Goal: Task Accomplishment & Management: Manage account settings

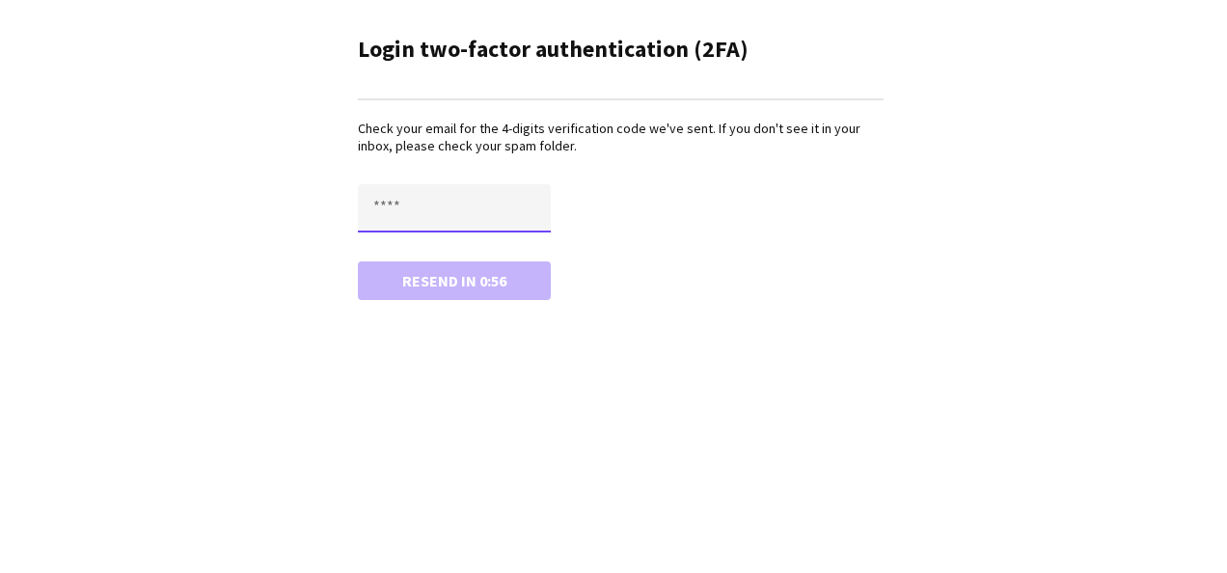
drag, startPoint x: 468, startPoint y: 203, endPoint x: 380, endPoint y: 211, distance: 88.2
click at [380, 211] on input "text" at bounding box center [454, 208] width 193 height 48
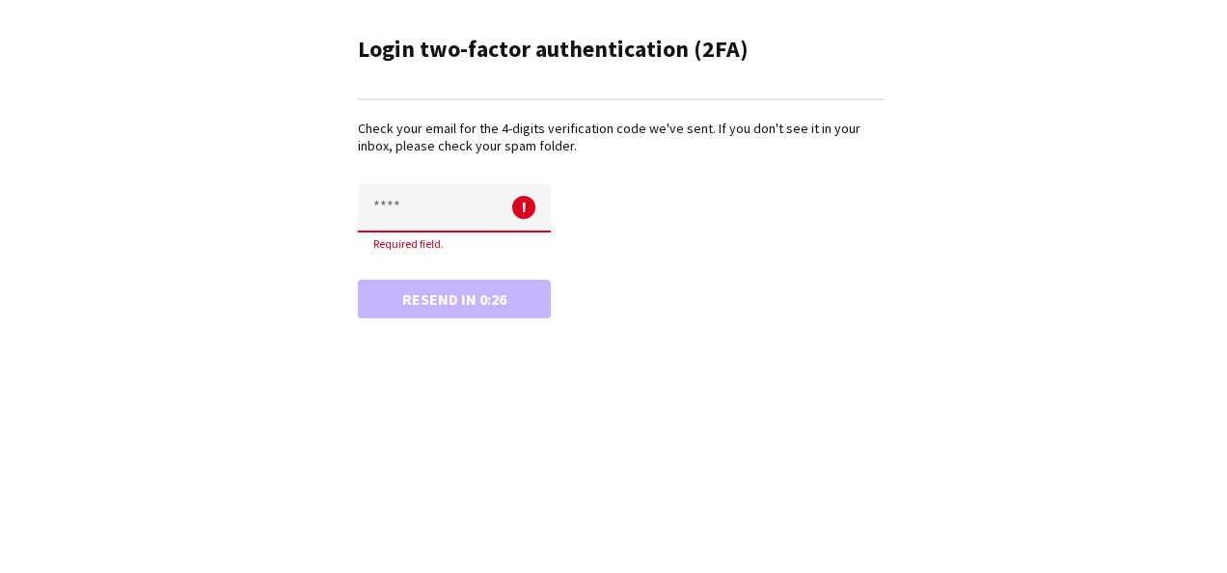
click at [423, 218] on input "text" at bounding box center [454, 208] width 193 height 48
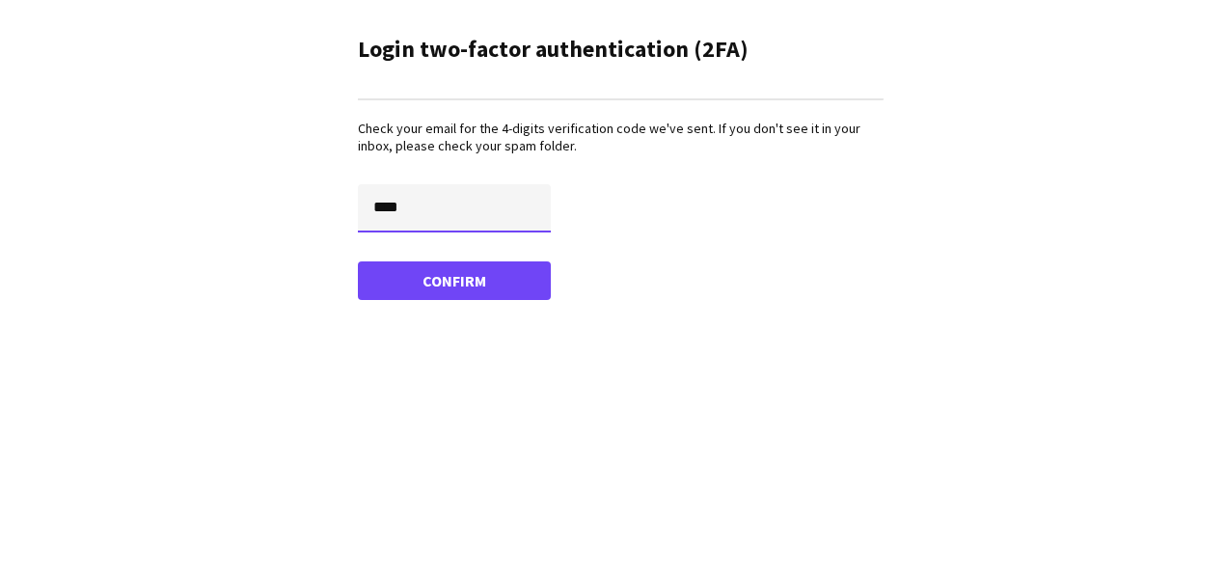
type input "****"
click at [358, 261] on button "Confirm" at bounding box center [454, 280] width 193 height 39
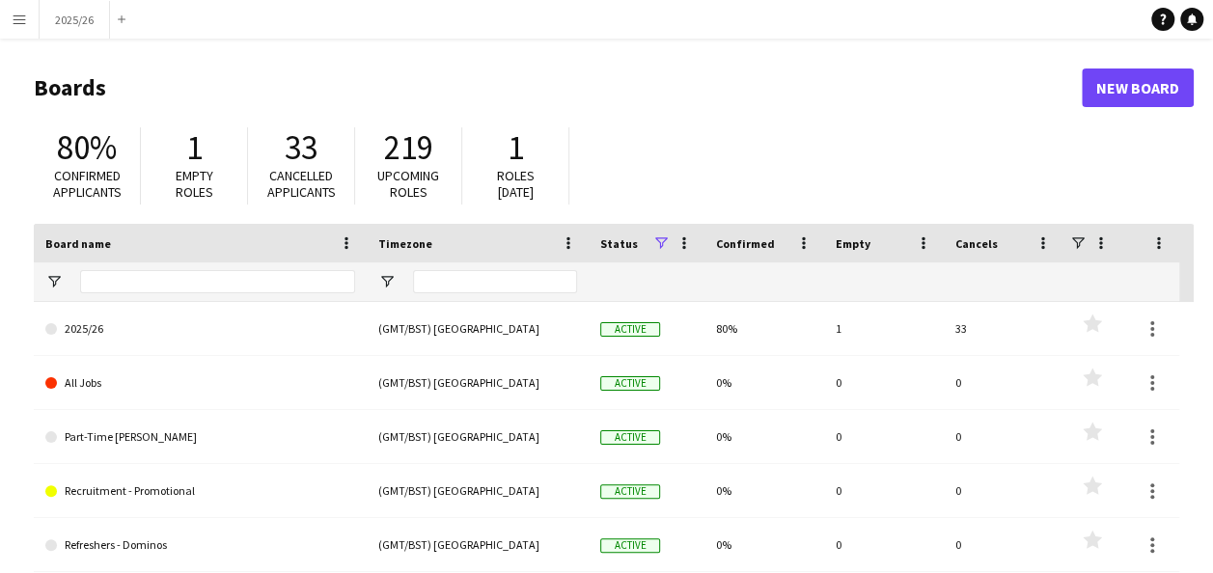
click at [21, 17] on app-icon "Menu" at bounding box center [19, 19] width 15 height 15
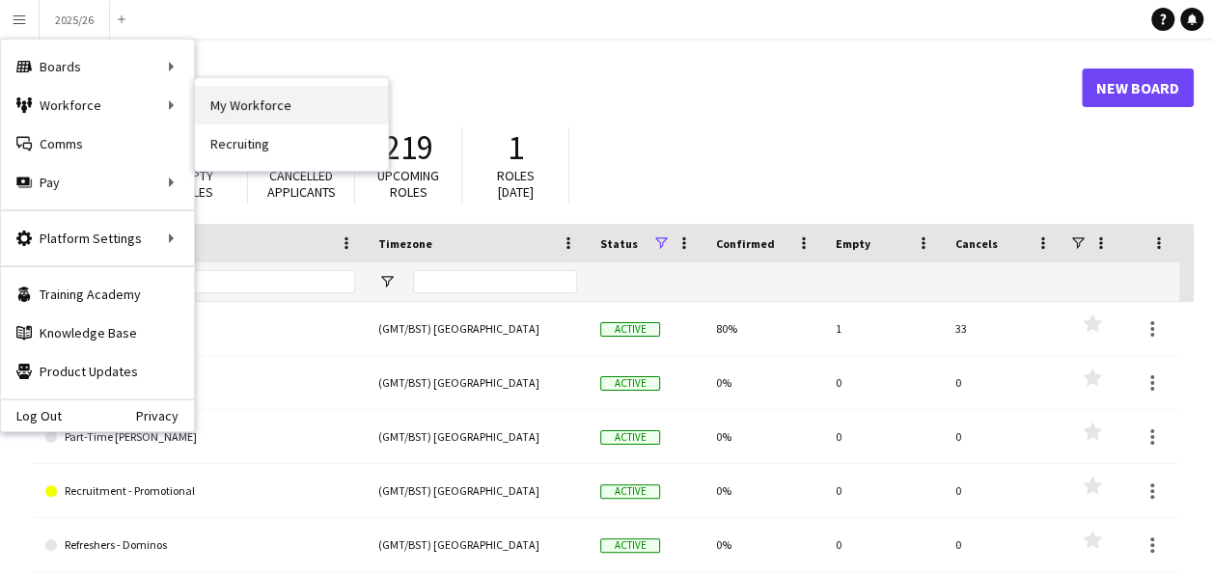
click at [295, 112] on link "My Workforce" at bounding box center [291, 105] width 193 height 39
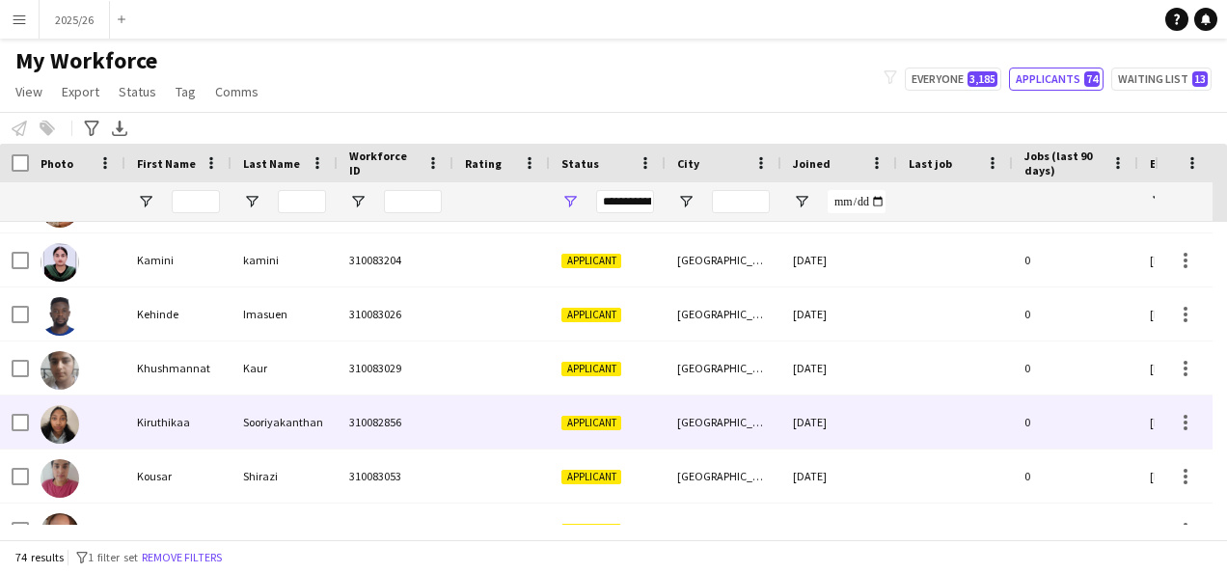
scroll to position [1607, 0]
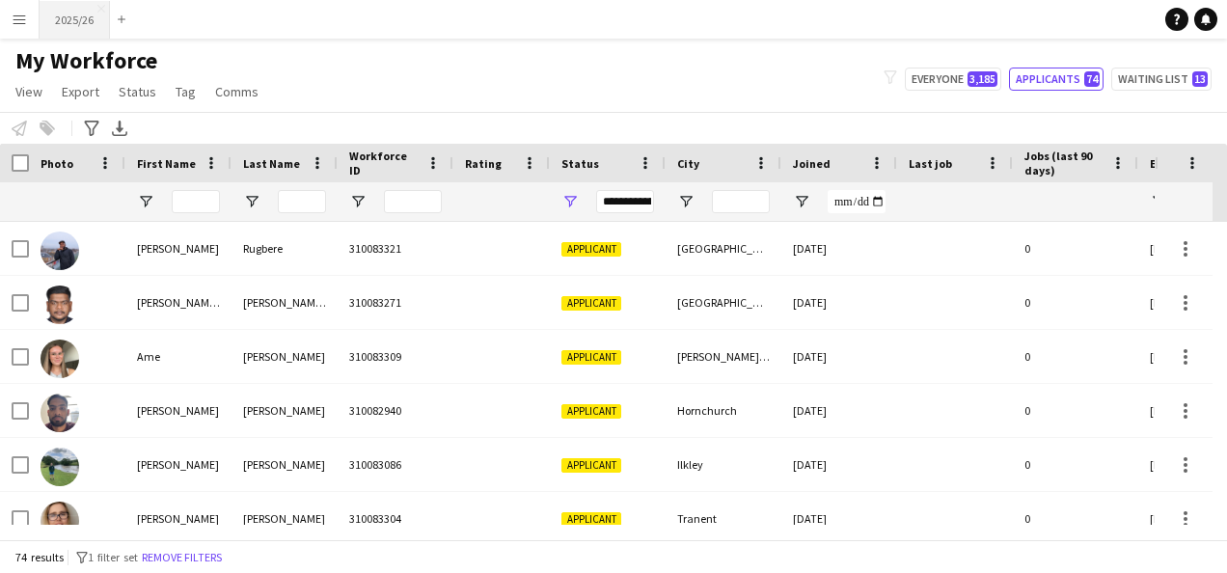
click at [49, 22] on button "2025/26 Close" at bounding box center [75, 20] width 70 height 38
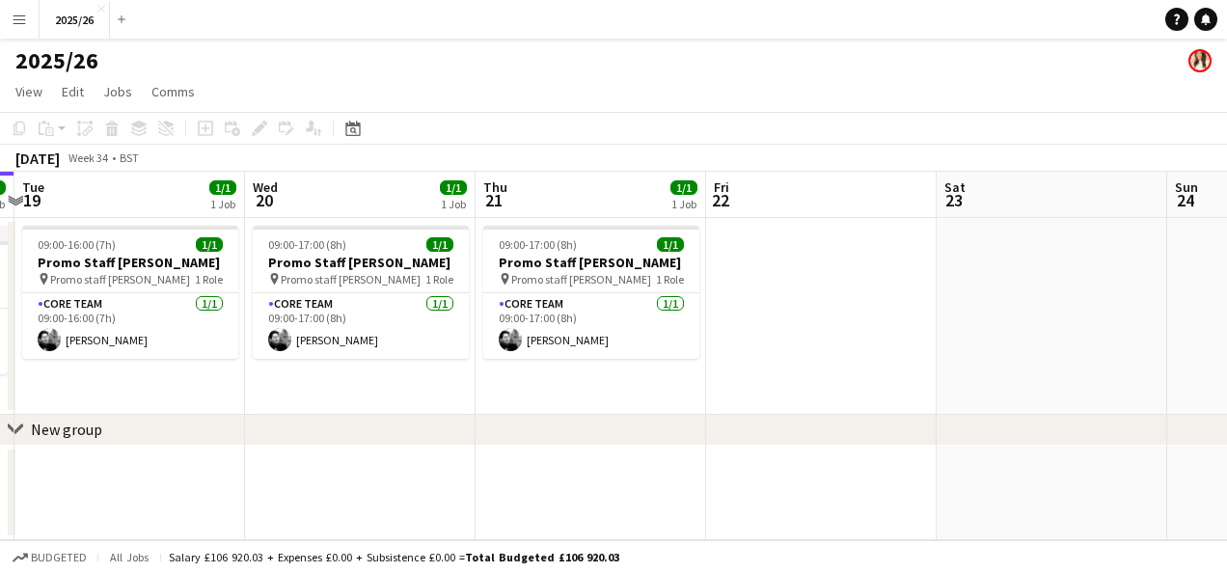
drag, startPoint x: 1087, startPoint y: 461, endPoint x: 554, endPoint y: 473, distance: 533.6
click at [554, 473] on app-calendar-viewport "Fri 15 Sat 16 Sun 17 Mon 18 1/1 1 Job Tue 19 1/1 1 Job Wed 20 1/1 1 Job Thu 21 …" at bounding box center [613, 356] width 1227 height 369
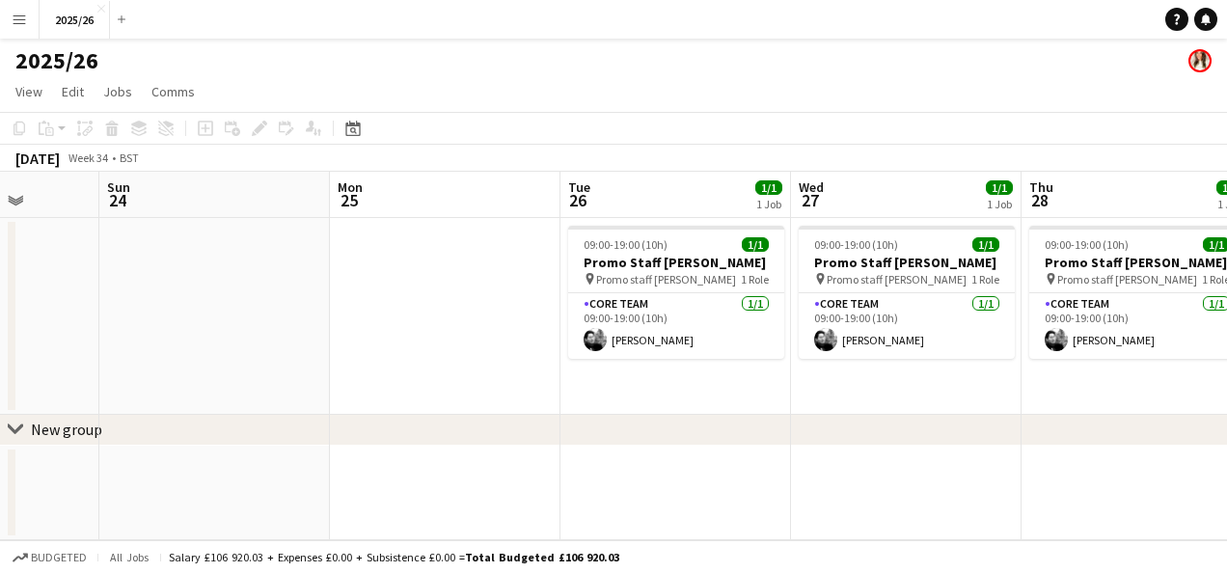
drag, startPoint x: 1226, startPoint y: 320, endPoint x: 246, endPoint y: 382, distance: 982.1
click at [243, 382] on app-calendar-viewport "Thu 21 1/1 1 Job Fri 22 Sat 23 Sun 24 Mon 25 Tue 26 1/1 1 Job Wed 27 1/1 1 Job …" at bounding box center [613, 356] width 1227 height 369
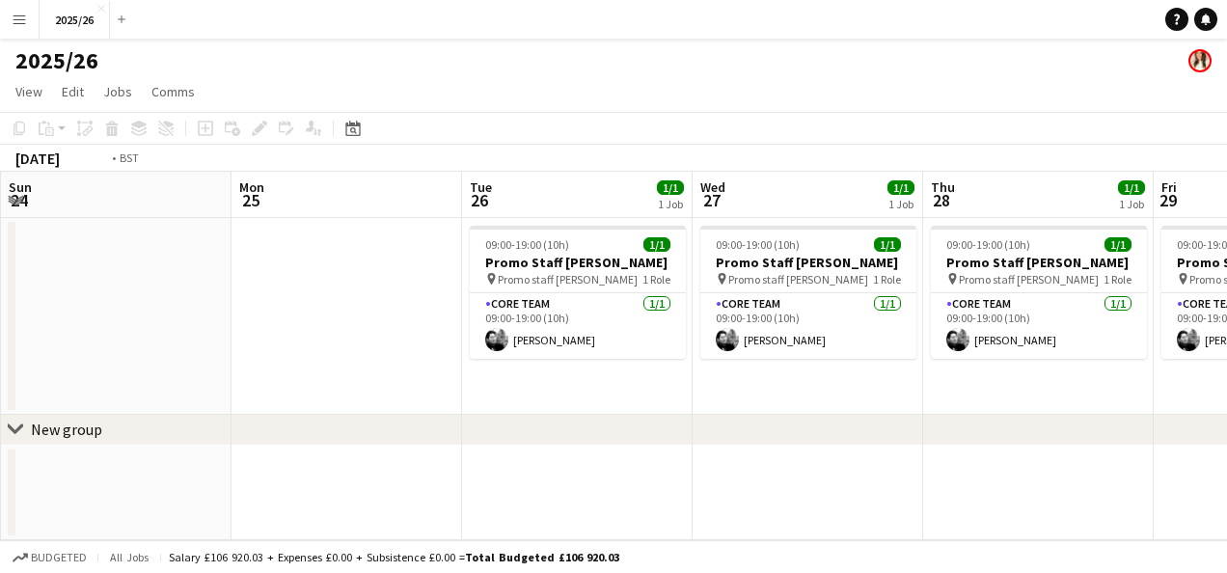
drag, startPoint x: 665, startPoint y: 396, endPoint x: 304, endPoint y: 396, distance: 360.8
click at [304, 396] on app-calendar-viewport "Thu 21 1/1 1 Job Fri 22 Sat 23 Sun 24 Mon 25 Tue 26 1/1 1 Job Wed 27 1/1 1 Job …" at bounding box center [613, 356] width 1227 height 369
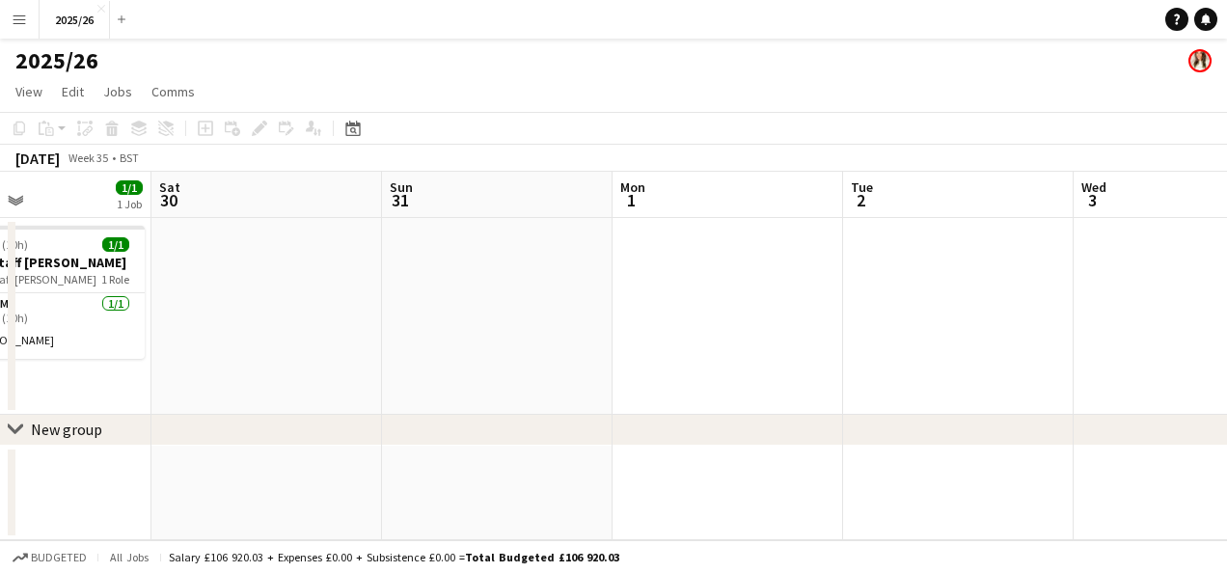
drag, startPoint x: 974, startPoint y: 388, endPoint x: 428, endPoint y: 390, distance: 546.0
click at [433, 390] on app-calendar-viewport "Wed 27 1/1 1 Job Thu 28 1/1 1 Job Fri 29 1/1 1 Job Sat 30 Sun 31 Mon 1 Tue 2 We…" at bounding box center [613, 356] width 1227 height 369
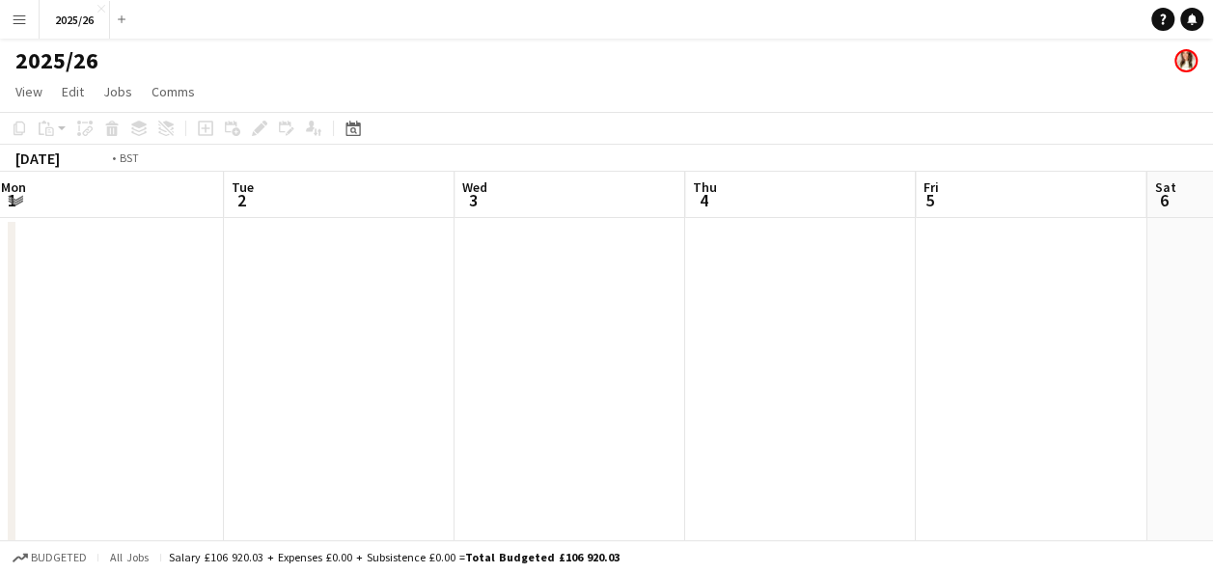
drag, startPoint x: 1158, startPoint y: 333, endPoint x: 480, endPoint y: 354, distance: 677.5
click at [467, 354] on app-calendar-viewport "Fri 29 1/1 1 Job Sat 30 Sun 31 Mon 1 Tue 2 Wed 3 Thu 4 Fri 5 Sat 6 Sun 7 Mon 8 …" at bounding box center [606, 405] width 1213 height 467
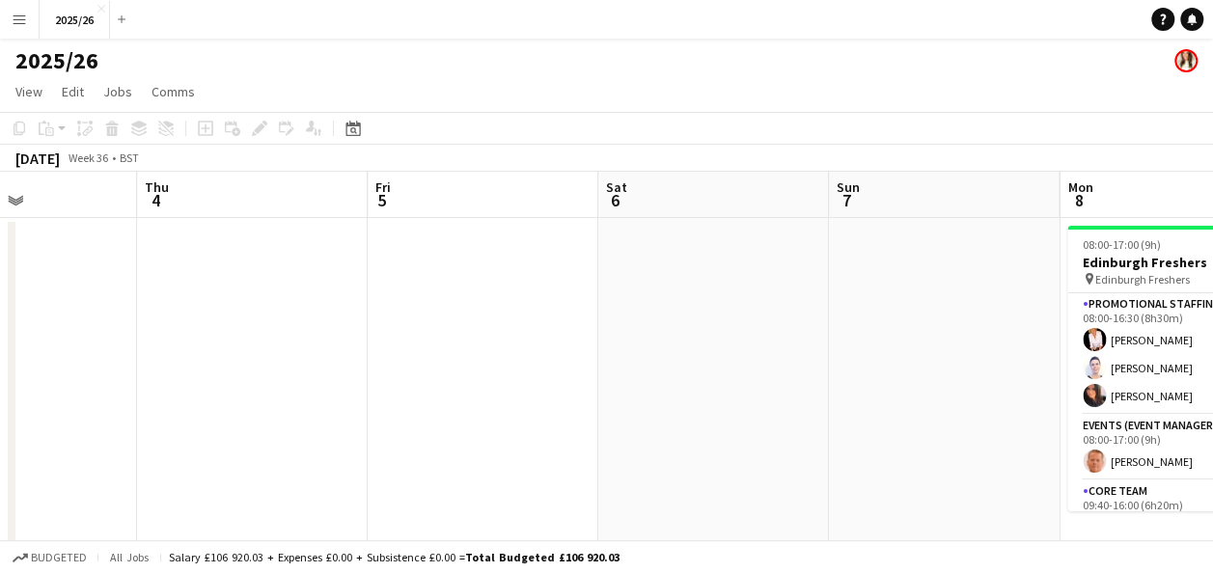
drag, startPoint x: 954, startPoint y: 353, endPoint x: 572, endPoint y: 357, distance: 382.0
click at [574, 357] on app-calendar-viewport "Sun 31 Mon 1 Tue 2 Wed 3 Thu 4 Fri 5 Sat 6 Sun 7 Mon 8 26/33 1 Job Tue 9 26/30 …" at bounding box center [606, 405] width 1213 height 467
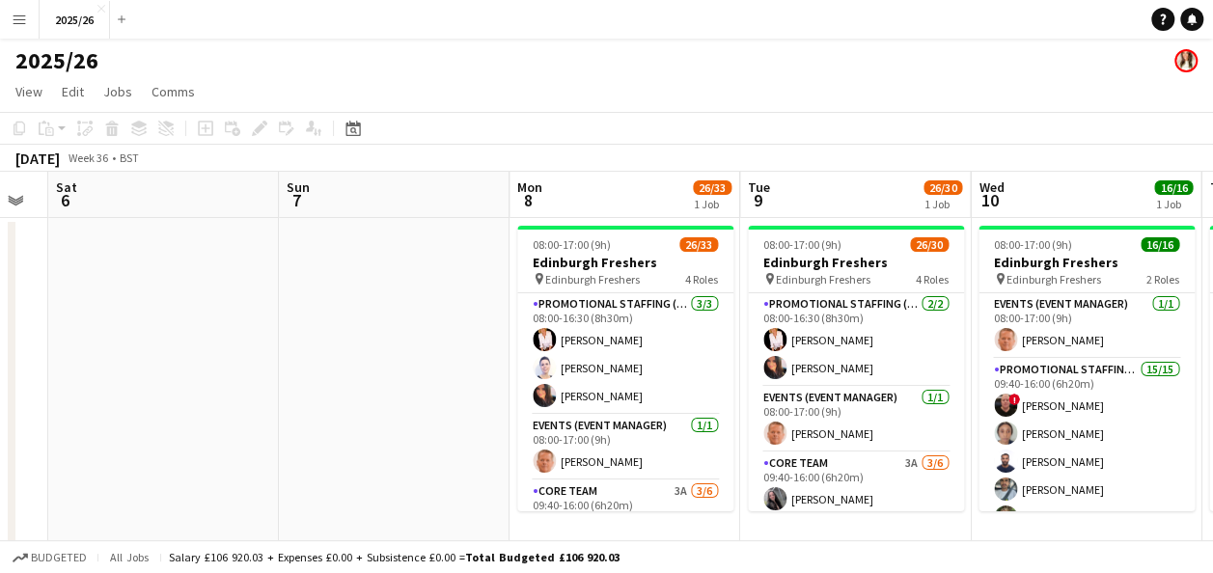
drag, startPoint x: 802, startPoint y: 363, endPoint x: 435, endPoint y: 328, distance: 368.2
click at [444, 328] on app-calendar-viewport "Tue 2 Wed 3 Thu 4 Fri 5 Sat 6 Sun 7 Mon 8 26/33 1 Job Tue 9 26/30 1 Job Wed 10 …" at bounding box center [606, 552] width 1213 height 760
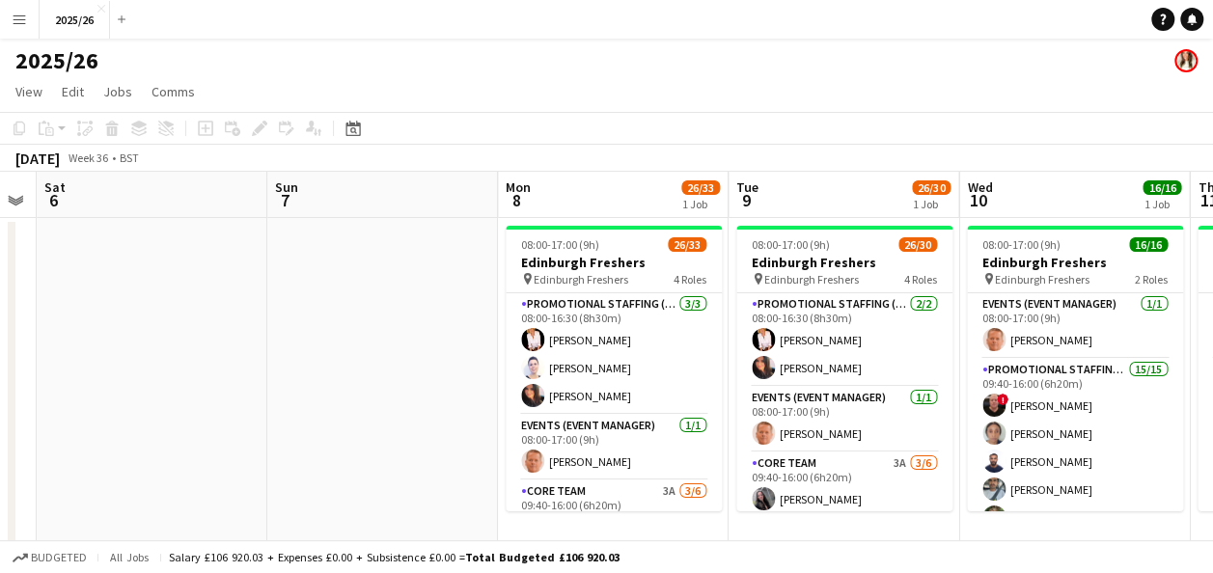
drag, startPoint x: 712, startPoint y: 326, endPoint x: 706, endPoint y: 341, distance: 16.5
click at [706, 341] on app-calendar-viewport "Tue 2 Wed 3 Thu 4 Fri 5 Sat 6 Sun 7 Mon 8 26/33 1 Job Tue 9 26/30 1 Job Wed 10 …" at bounding box center [606, 552] width 1213 height 760
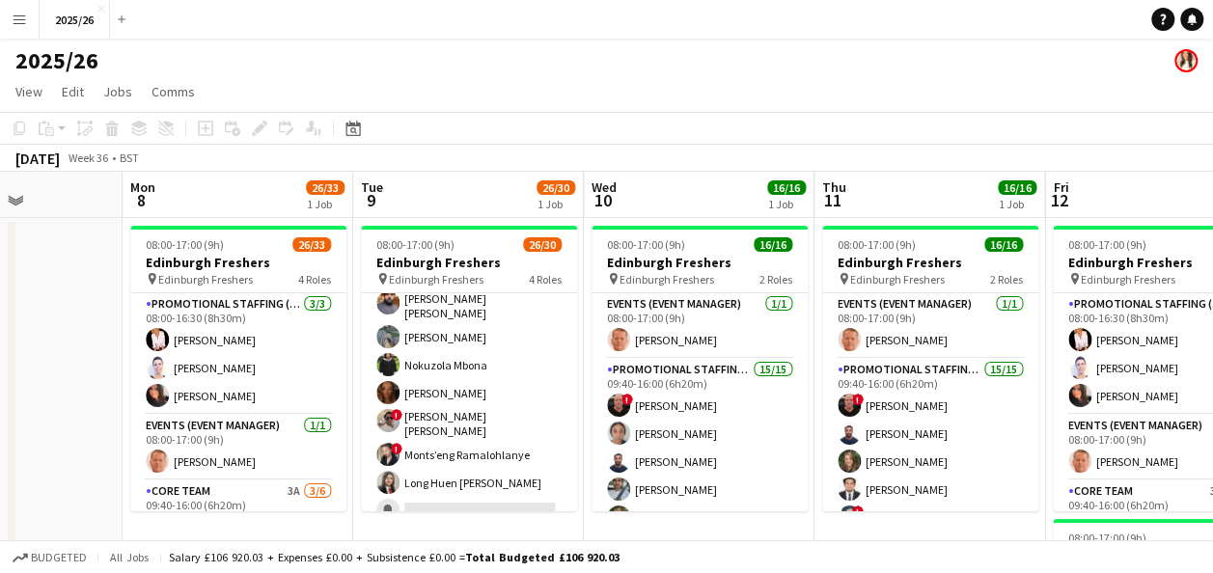
drag, startPoint x: 976, startPoint y: 215, endPoint x: 676, endPoint y: 215, distance: 300.0
click at [676, 215] on app-calendar-viewport "Thu 4 Fri 5 Sat 6 Sun 7 Mon 8 26/33 1 Job Tue 9 26/30 1 Job Wed 10 16/16 1 Job …" at bounding box center [606, 552] width 1213 height 760
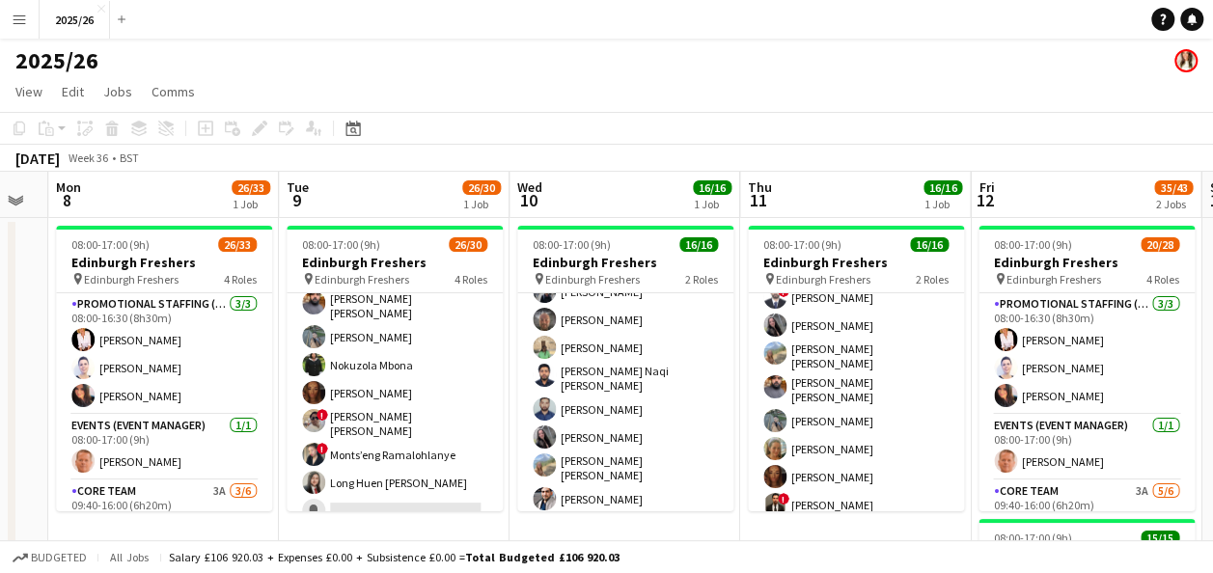
drag, startPoint x: 1157, startPoint y: 179, endPoint x: 490, endPoint y: 95, distance: 672.0
click at [490, 95] on app-board "2025/26 View Day view expanded Day view collapsed Month view Date picker Jump t…" at bounding box center [606, 502] width 1213 height 926
drag, startPoint x: 841, startPoint y: 170, endPoint x: 522, endPoint y: 180, distance: 319.5
click at [522, 180] on app-calendar "Copy Paste Paste Ctrl+V Paste with crew Ctrl+Shift+V Paste linked Job Delete Gr…" at bounding box center [606, 522] width 1213 height 820
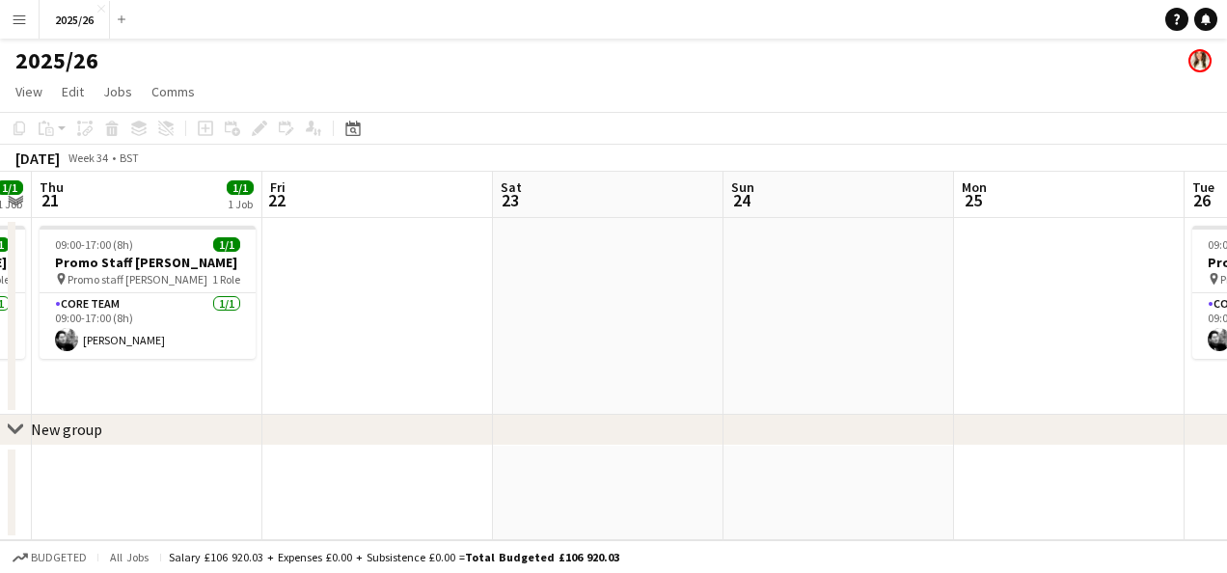
drag, startPoint x: 1107, startPoint y: 455, endPoint x: 195, endPoint y: 465, distance: 912.6
click at [195, 465] on app-calendar-viewport "Sun 17 Mon 18 1/1 1 Job Tue 19 1/1 1 Job Wed 20 1/1 1 Job Thu 21 1/1 1 Job Fri …" at bounding box center [613, 356] width 1227 height 369
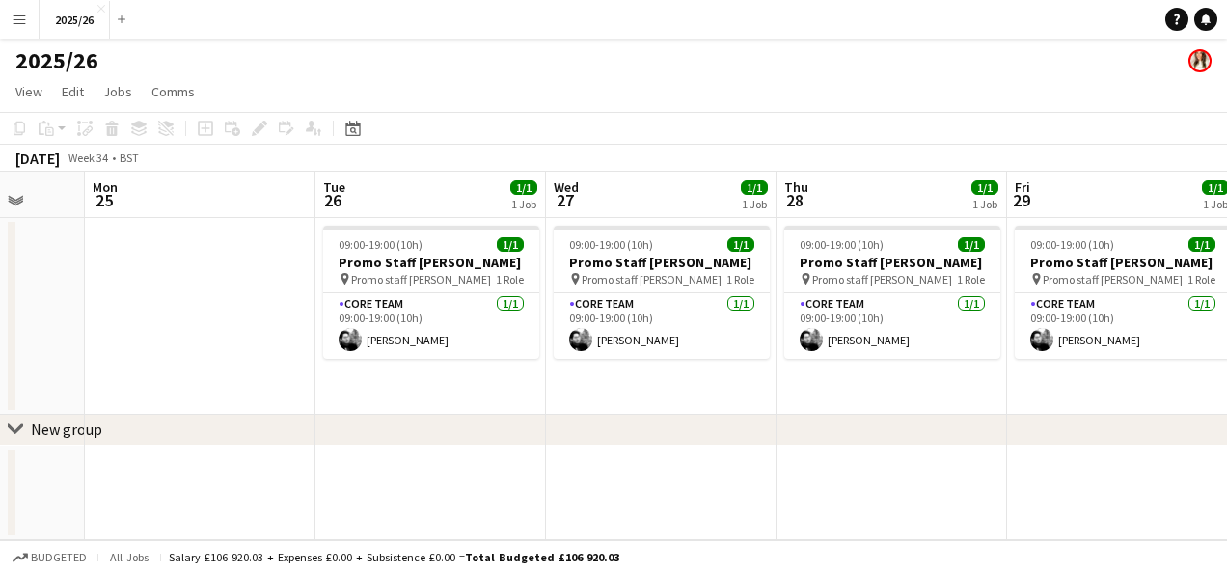
drag, startPoint x: 999, startPoint y: 470, endPoint x: 241, endPoint y: 470, distance: 758.2
click at [241, 470] on app-calendar-viewport "Thu 21 1/1 1 Job Fri 22 Sat 23 Sun 24 Mon 25 Tue 26 1/1 1 Job Wed 27 1/1 1 Job …" at bounding box center [613, 356] width 1227 height 369
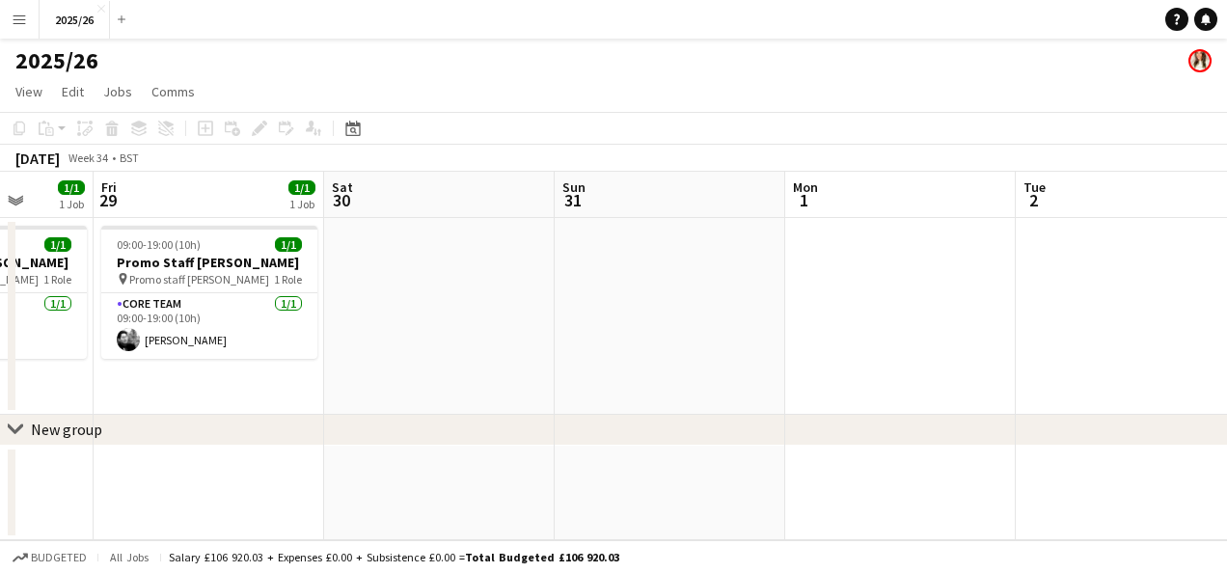
drag, startPoint x: 1099, startPoint y: 470, endPoint x: 186, endPoint y: 467, distance: 912.6
click at [184, 470] on app-calendar-viewport "Mon 25 Tue 26 1/1 1 Job Wed 27 1/1 1 Job Thu 28 1/1 1 Job Fri 29 1/1 1 Job Sat …" at bounding box center [613, 356] width 1227 height 369
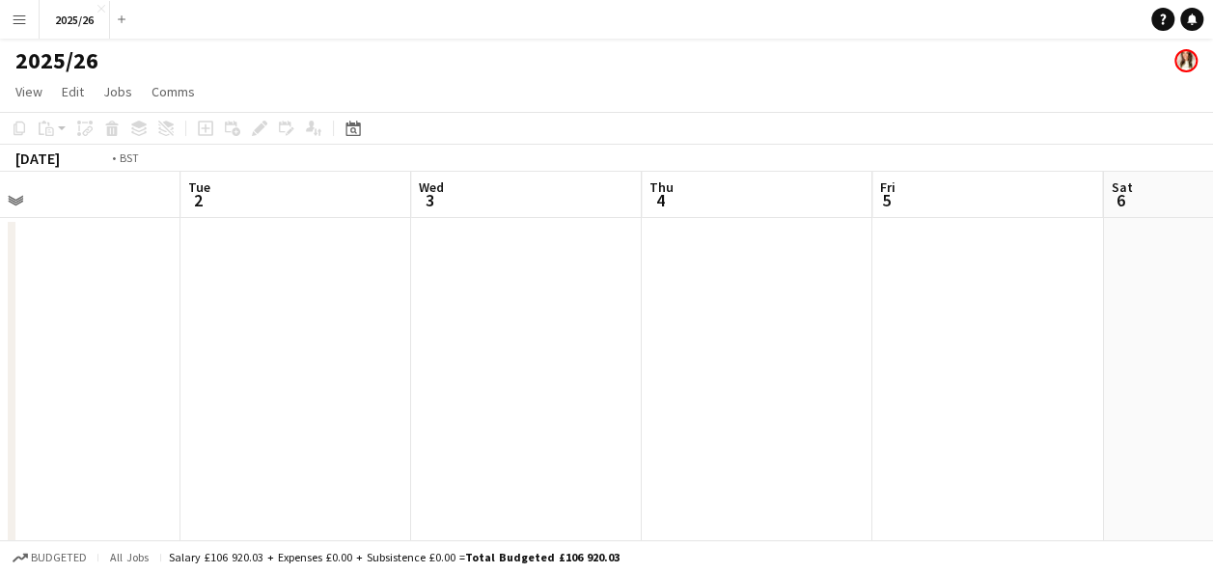
drag, startPoint x: 758, startPoint y: 454, endPoint x: 236, endPoint y: 454, distance: 521.9
click at [236, 454] on app-calendar-viewport "Fri 29 1/1 1 Job Sat 30 Sun 31 Mon 1 Tue 2 Wed 3 Thu 4 Fri 5 Sat 6 Sun 7 Mon 8 …" at bounding box center [606, 405] width 1213 height 467
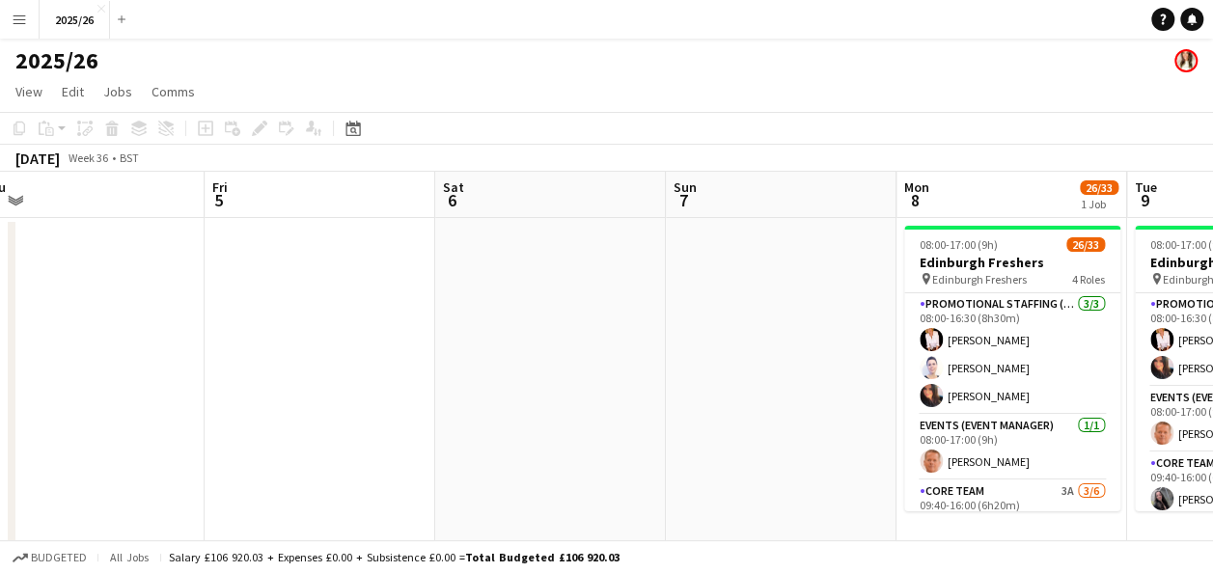
scroll to position [0, 638]
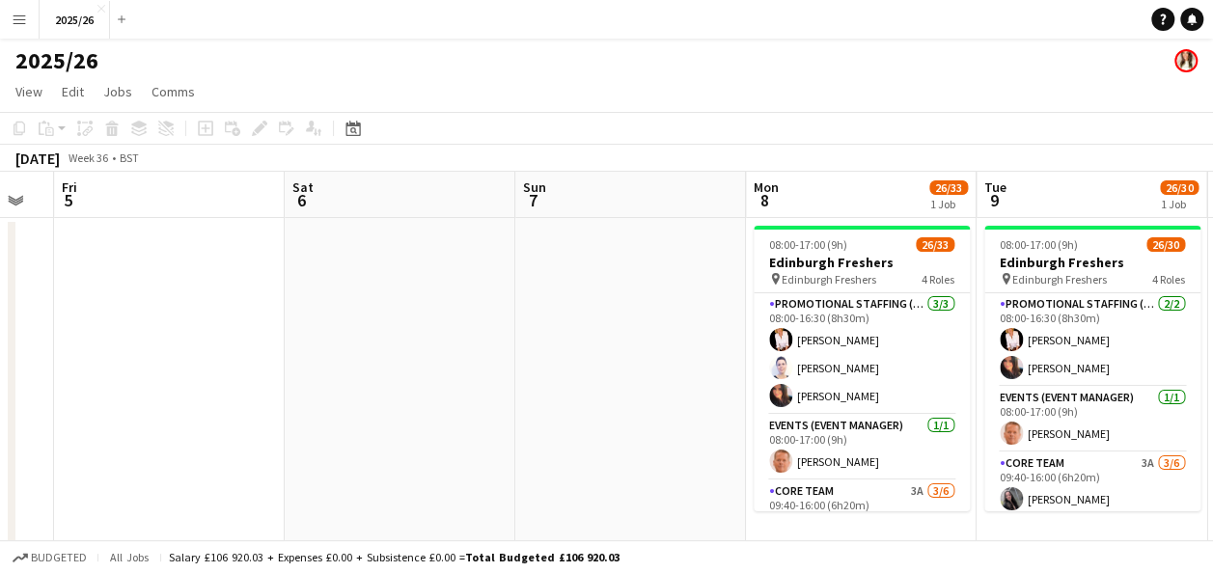
drag, startPoint x: 1055, startPoint y: 436, endPoint x: 246, endPoint y: 438, distance: 809.4
click at [246, 438] on app-calendar-viewport "Tue 2 Wed 3 Thu 4 Fri 5 Sat 6 Sun 7 Mon 8 26/33 1 Job Tue 9 26/30 1 Job Wed 10 …" at bounding box center [606, 405] width 1213 height 467
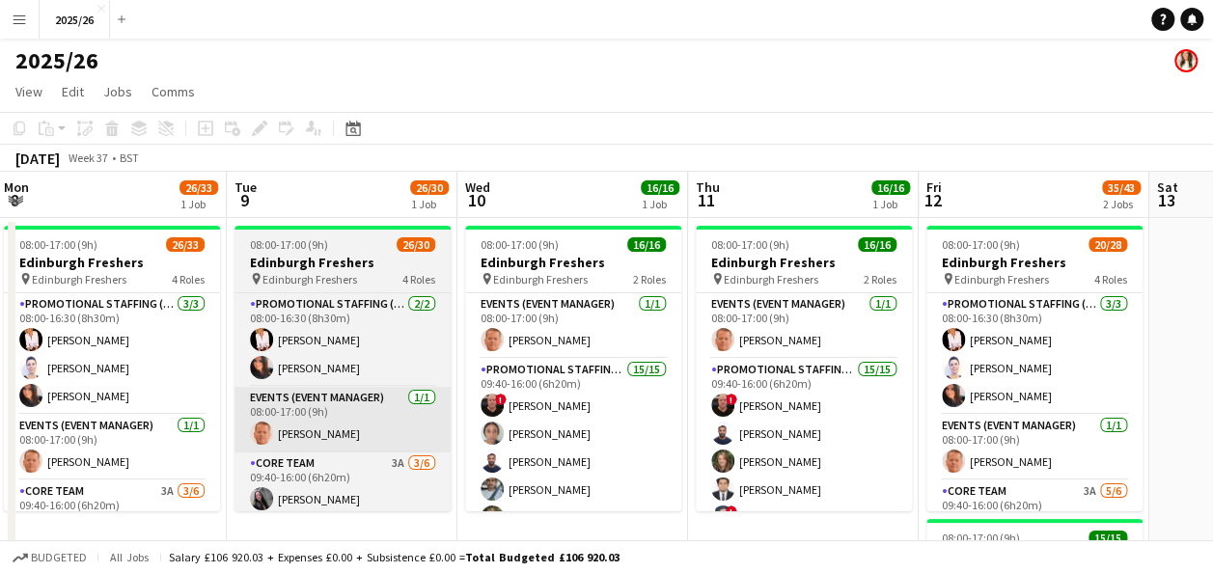
drag, startPoint x: 860, startPoint y: 436, endPoint x: 370, endPoint y: 436, distance: 490.1
click at [370, 436] on app-calendar-viewport "Sat 6 Sun 7 Mon 8 26/33 1 Job Tue 9 26/30 1 Job Wed 10 16/16 1 Job Thu 11 16/16…" at bounding box center [606, 552] width 1213 height 760
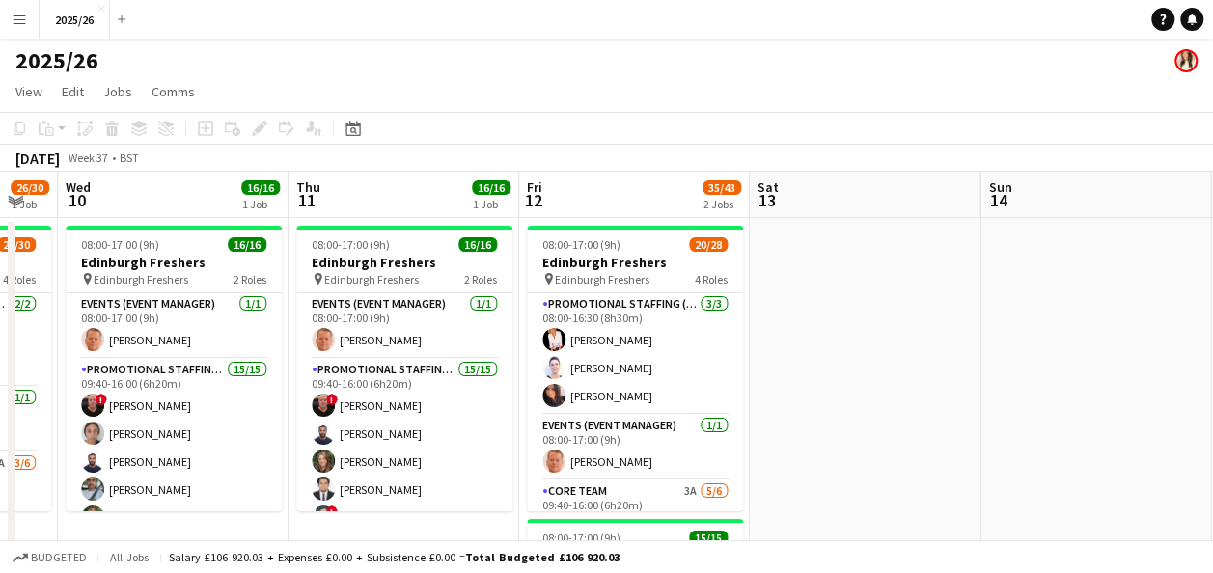
drag, startPoint x: 1162, startPoint y: 395, endPoint x: 754, endPoint y: 399, distance: 408.1
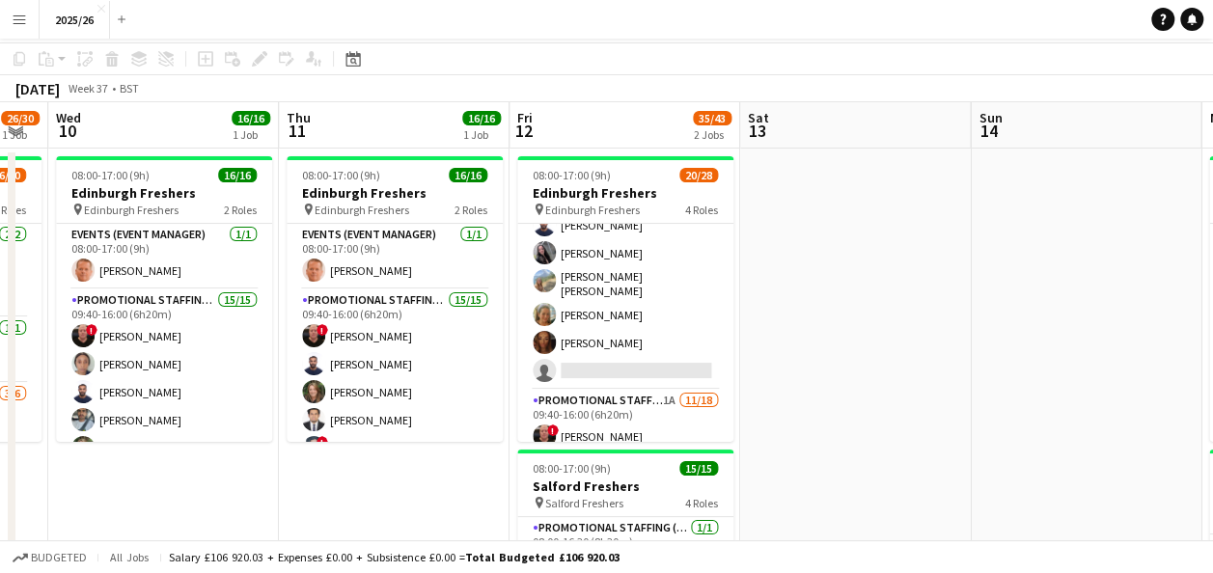
scroll to position [0, 0]
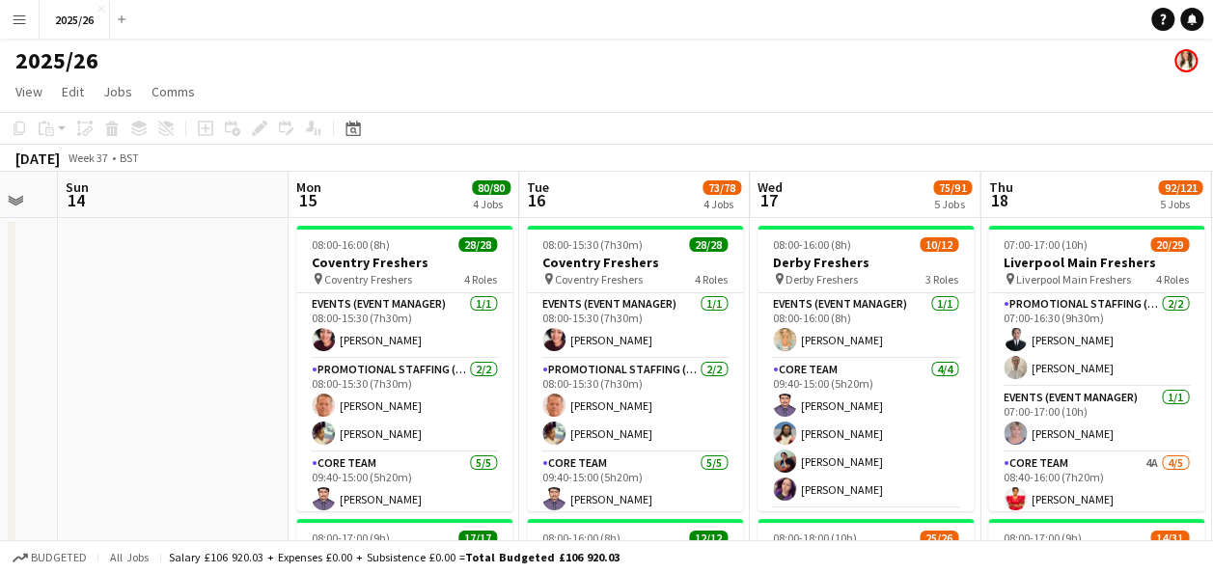
drag, startPoint x: 1051, startPoint y: 402, endPoint x: 146, endPoint y: 354, distance: 906.2
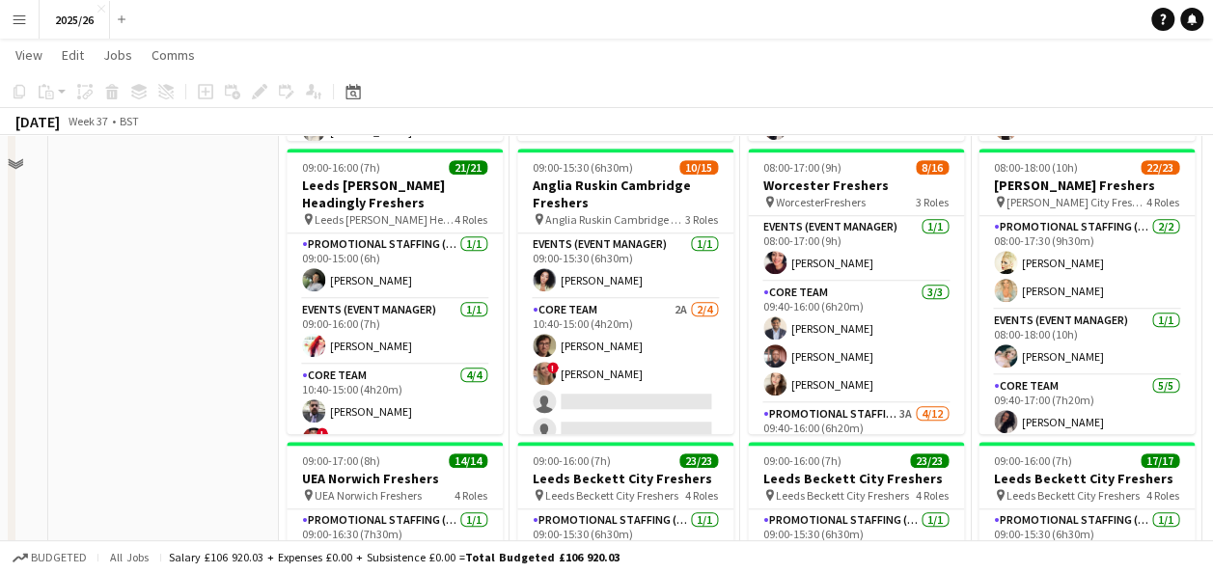
scroll to position [675, 0]
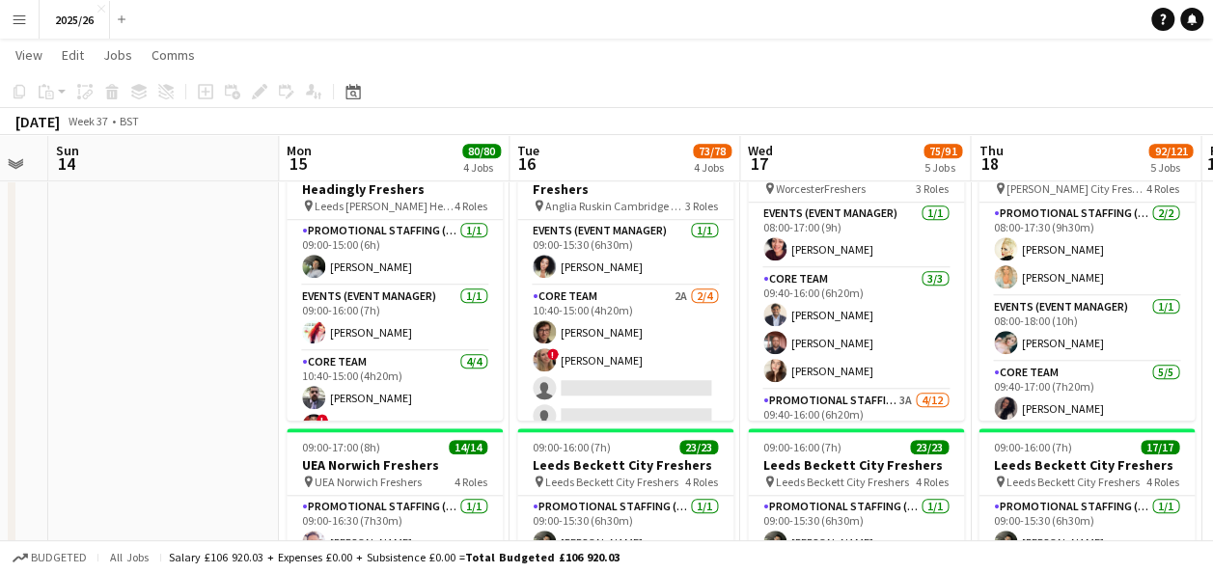
click at [504, 256] on app-date-cell "08:00-16:00 (8h) 28/28 Coventry Freshers pin Coventry Freshers 4 Roles Events (…" at bounding box center [394, 293] width 231 height 1505
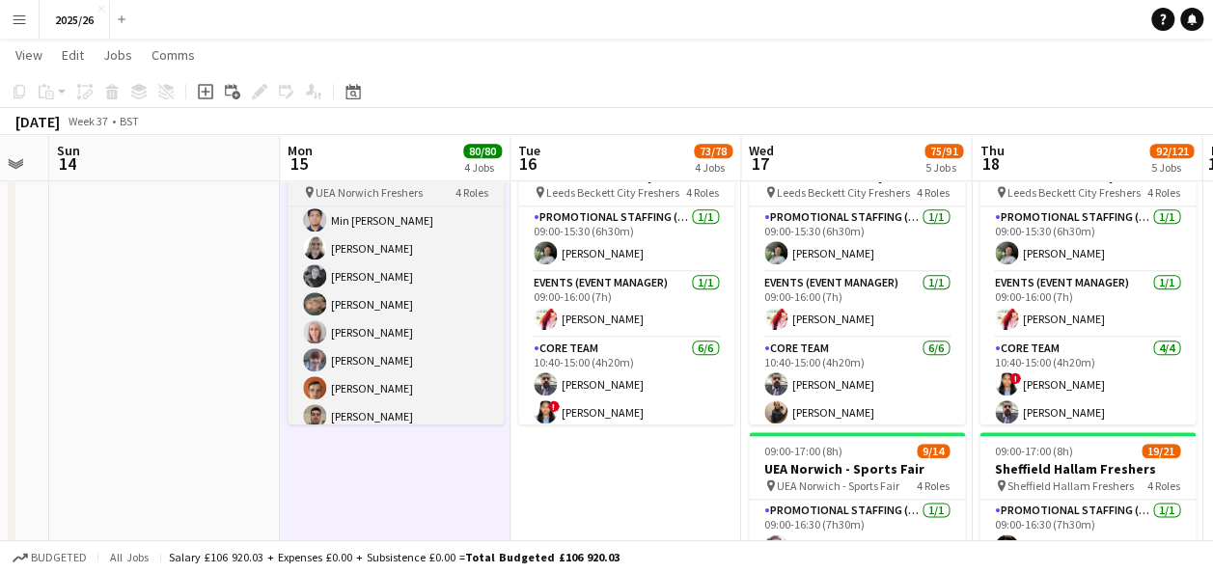
scroll to position [0, 0]
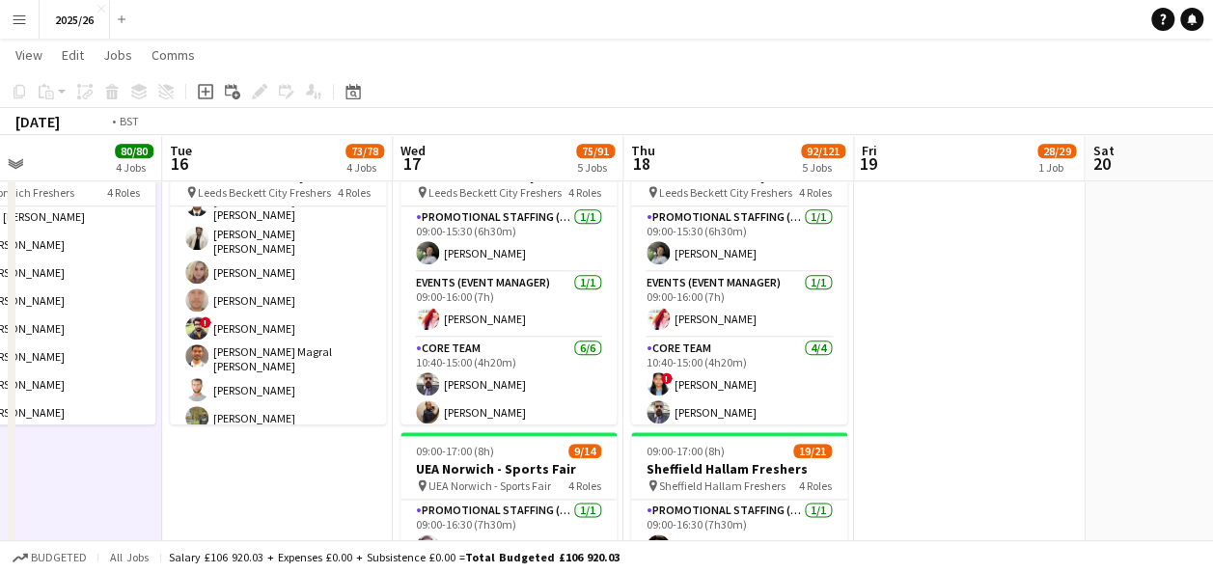
drag, startPoint x: 719, startPoint y: 471, endPoint x: 364, endPoint y: 469, distance: 355.0
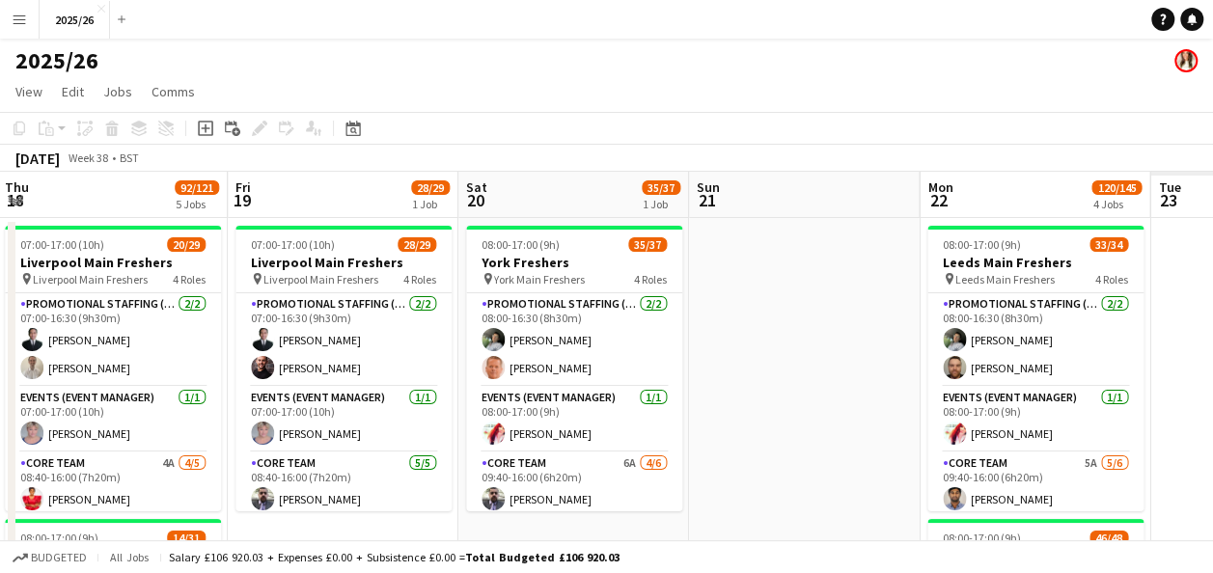
drag, startPoint x: 943, startPoint y: 204, endPoint x: 371, endPoint y: 204, distance: 572.1
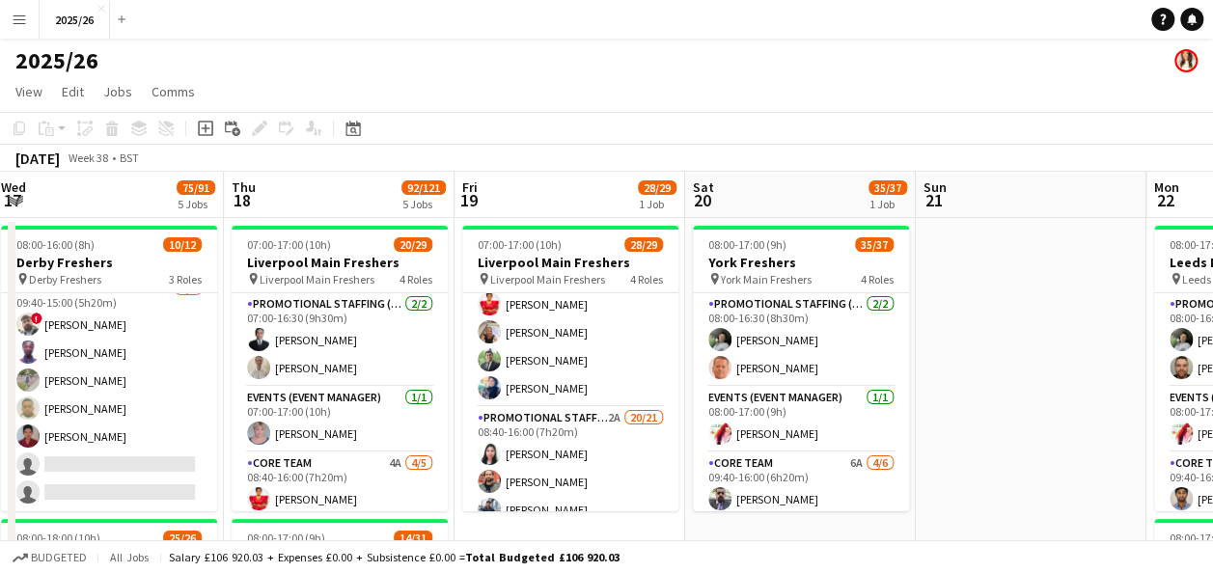
drag, startPoint x: 359, startPoint y: 202, endPoint x: 586, endPoint y: 194, distance: 226.8
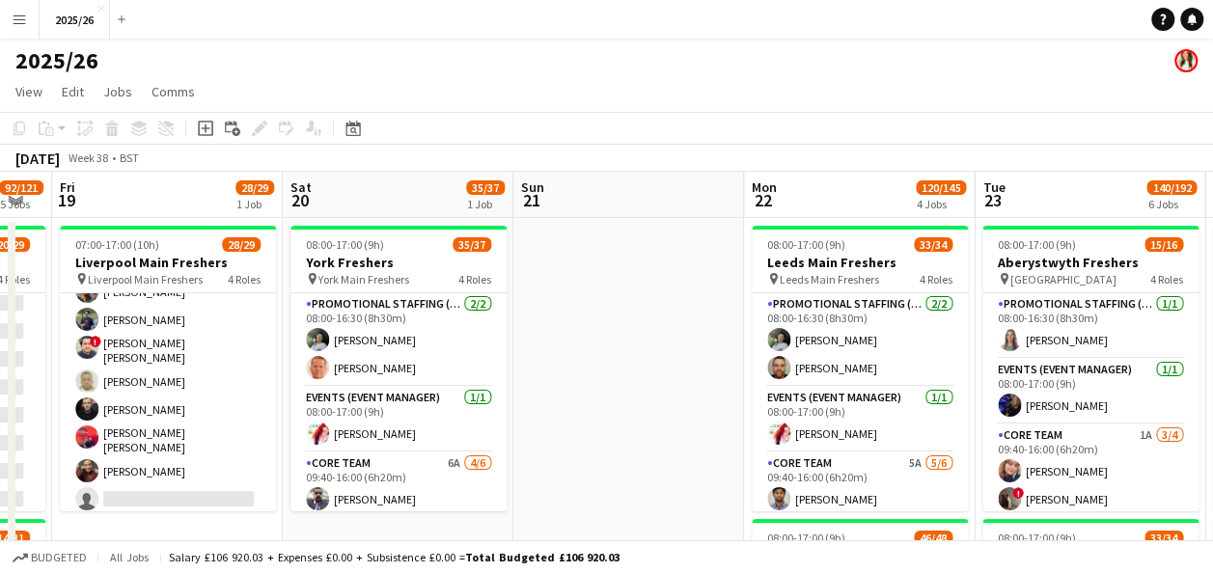
drag, startPoint x: 1041, startPoint y: 342, endPoint x: 637, endPoint y: 368, distance: 405.0
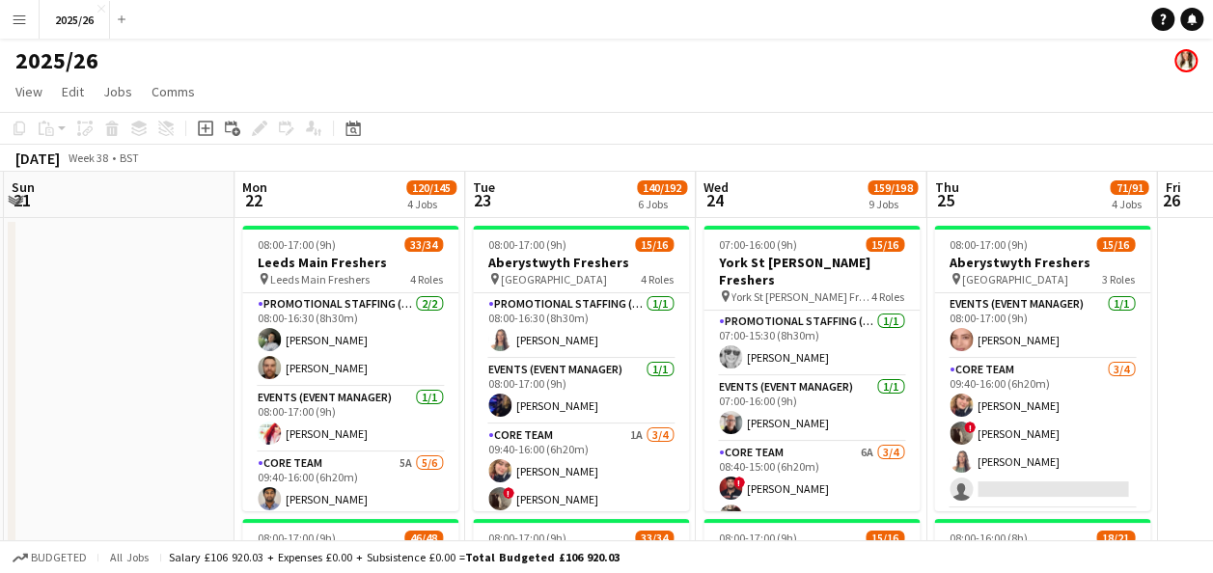
drag, startPoint x: 632, startPoint y: 412, endPoint x: 124, endPoint y: 361, distance: 510.0
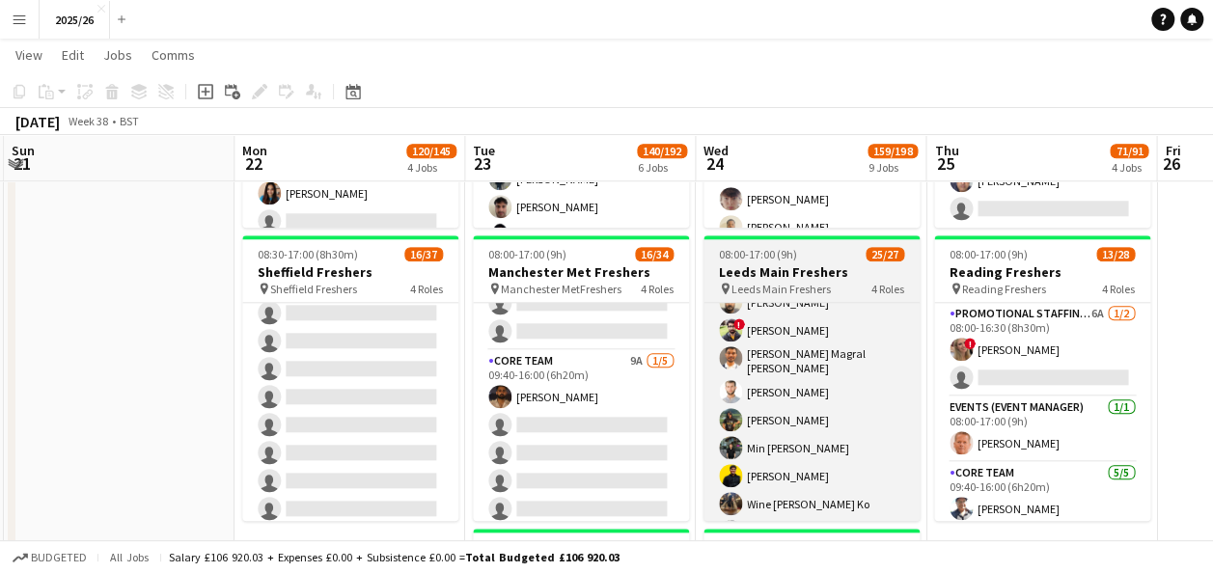
scroll to position [704, 0]
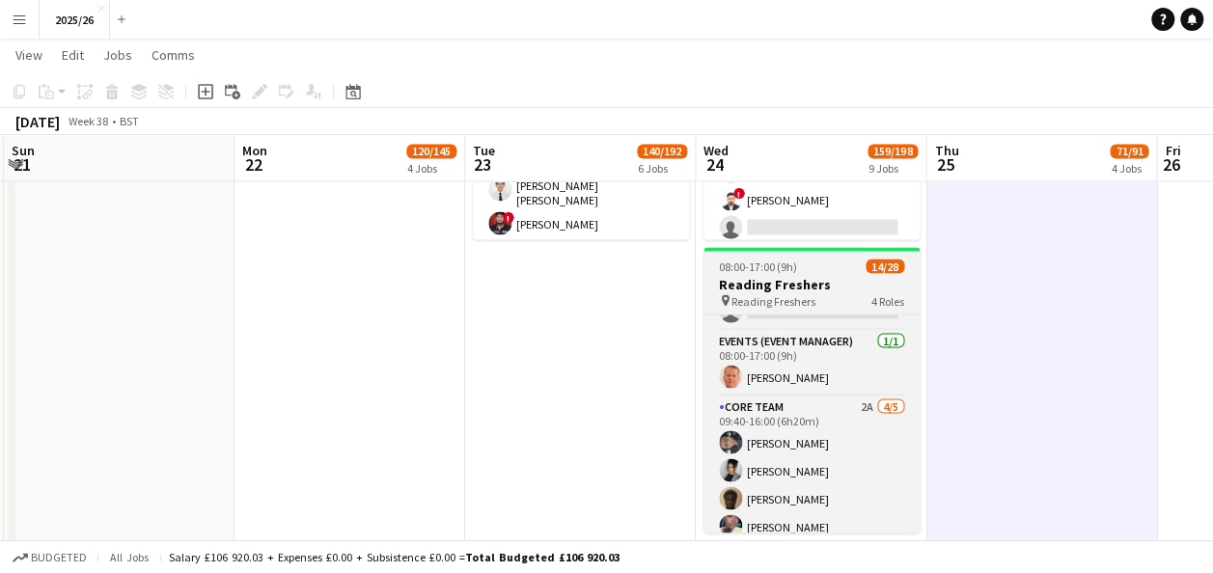
scroll to position [0, 0]
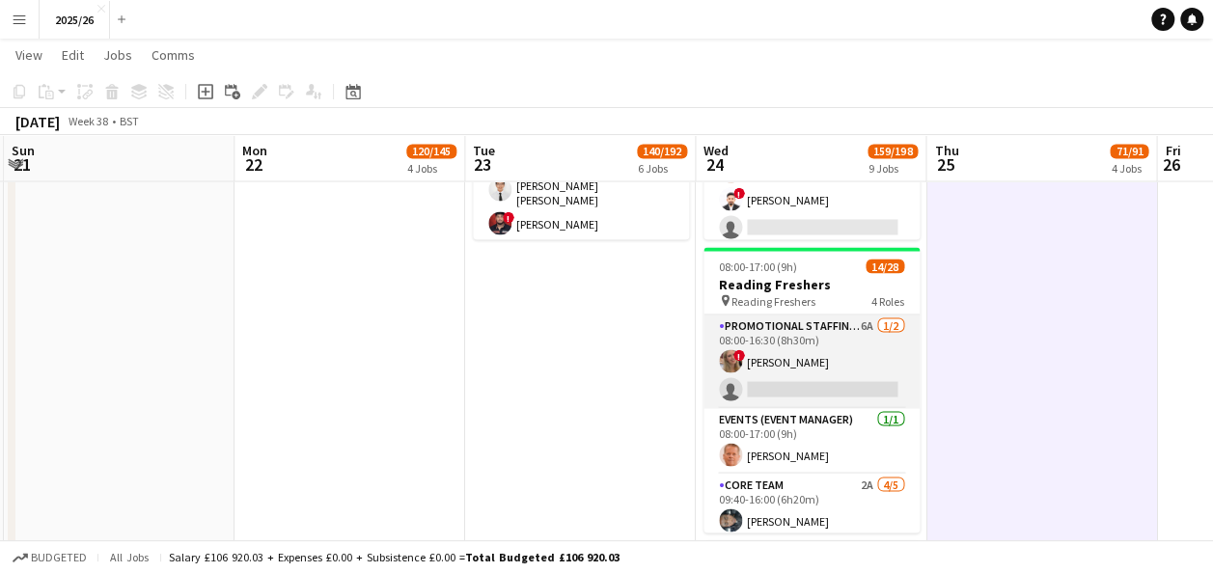
click at [724, 362] on app-user-avatar at bounding box center [730, 360] width 23 height 23
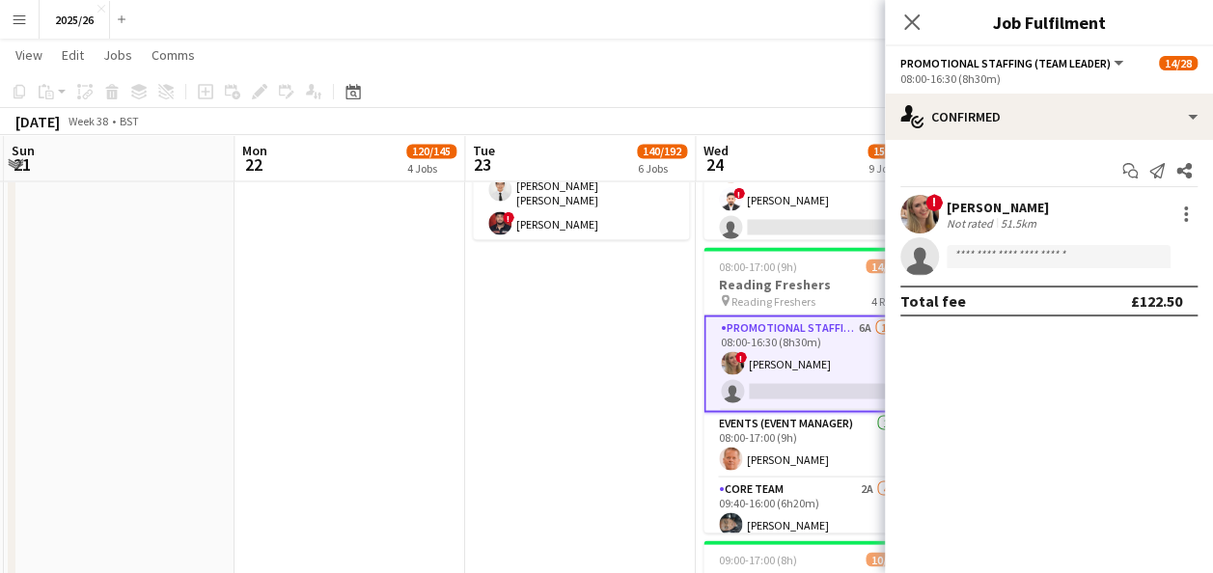
click at [911, 206] on app-user-avatar at bounding box center [919, 214] width 39 height 39
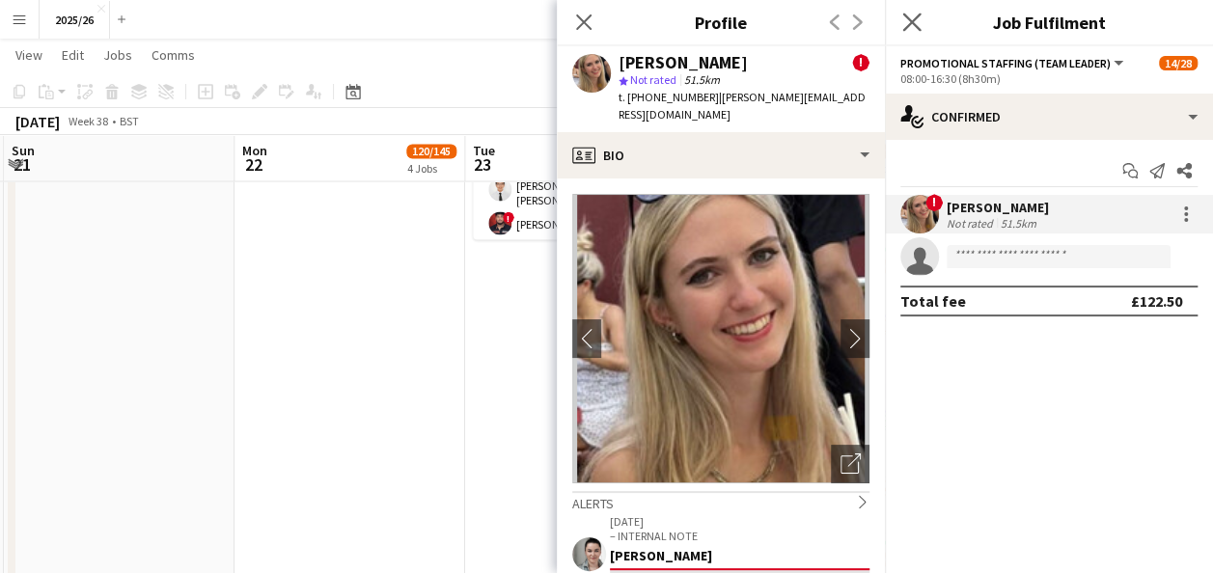
click at [901, 21] on app-icon "Close pop-in" at bounding box center [912, 23] width 28 height 28
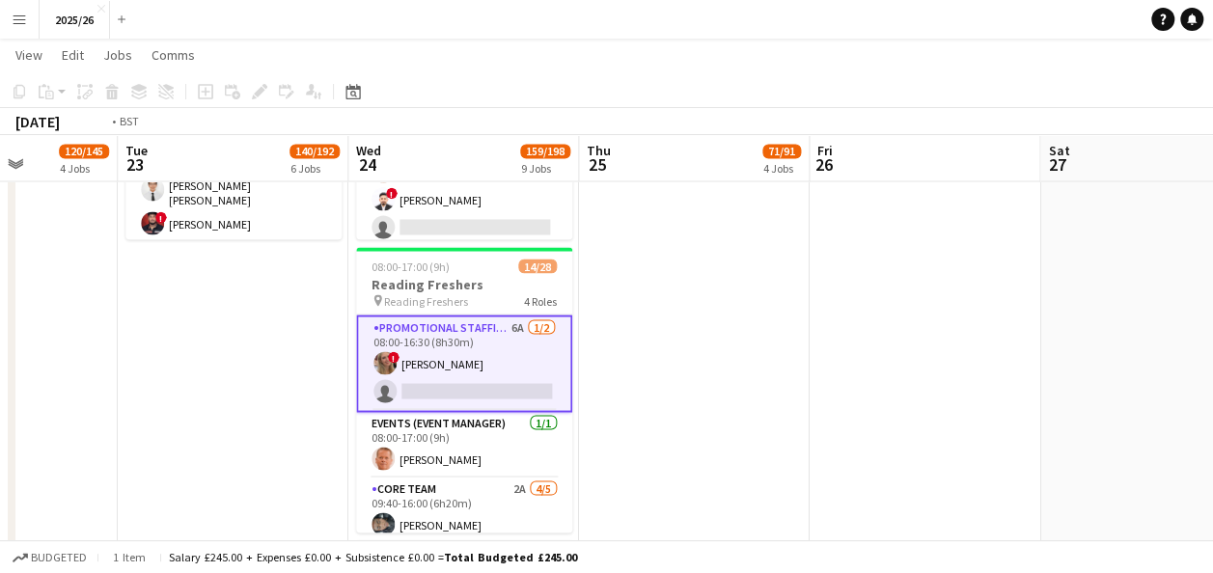
drag, startPoint x: 1073, startPoint y: 423, endPoint x: 725, endPoint y: 477, distance: 351.5
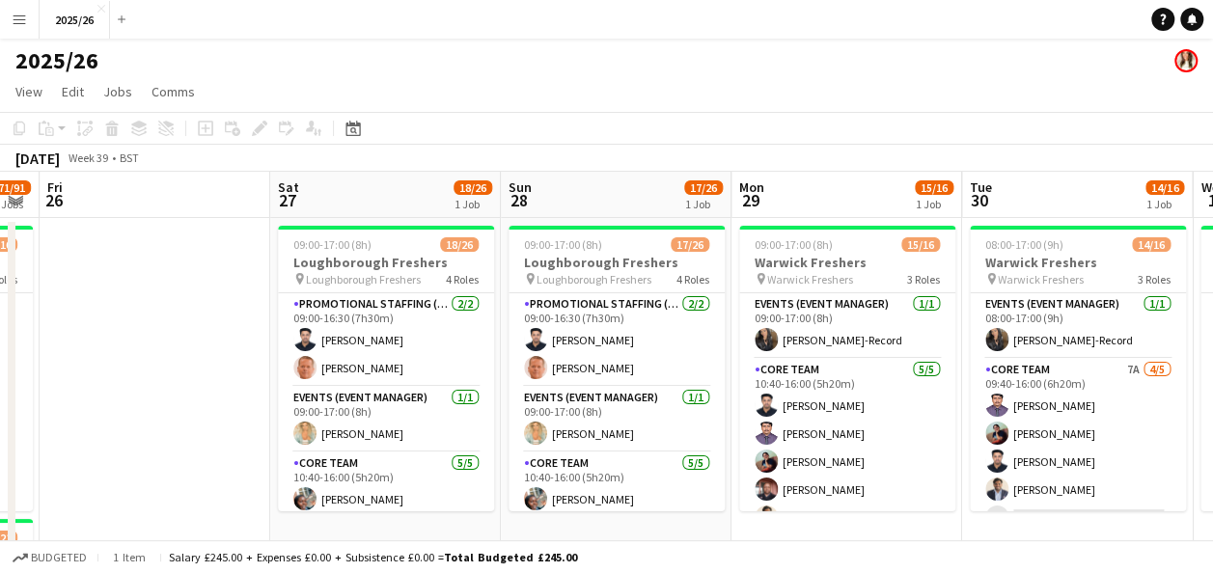
drag, startPoint x: 1053, startPoint y: 203, endPoint x: 372, endPoint y: 226, distance: 681.5
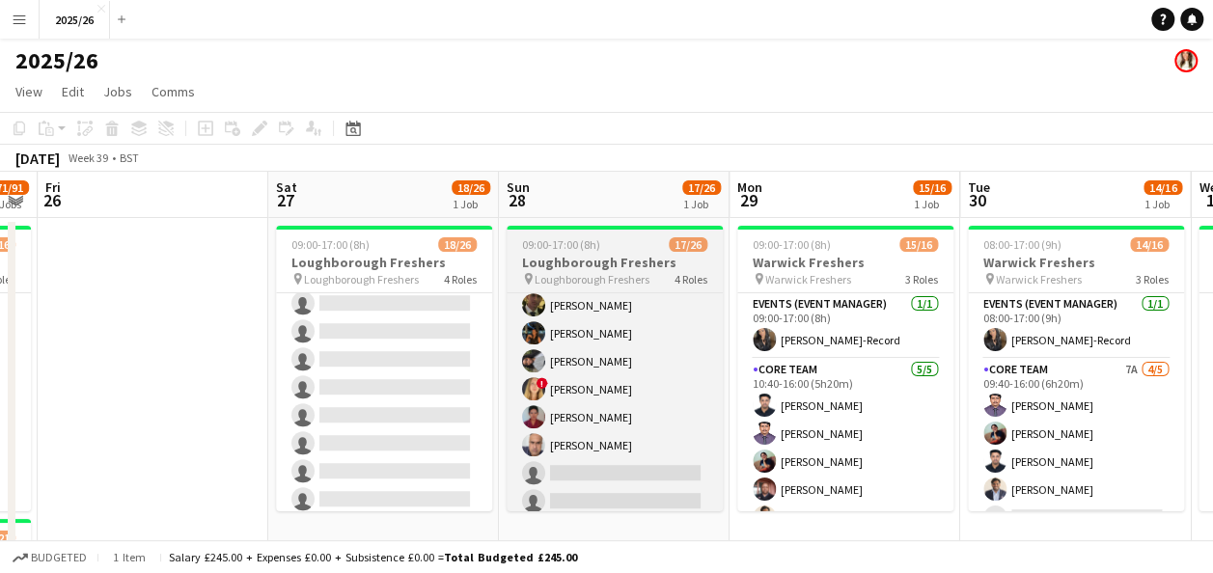
scroll to position [477, 0]
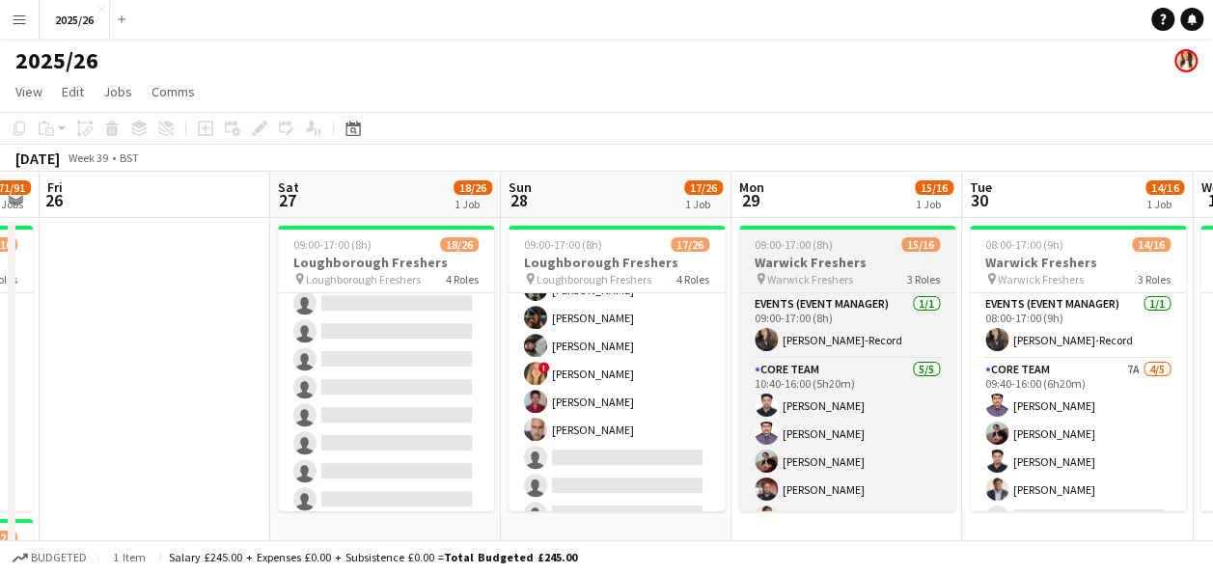
drag, startPoint x: 938, startPoint y: 342, endPoint x: 942, endPoint y: 367, distance: 24.4
click at [942, 367] on div "Events (Event Manager) [DATE] 09:00-17:00 (8h) [PERSON_NAME]-Record Core Team […" at bounding box center [847, 401] width 216 height 219
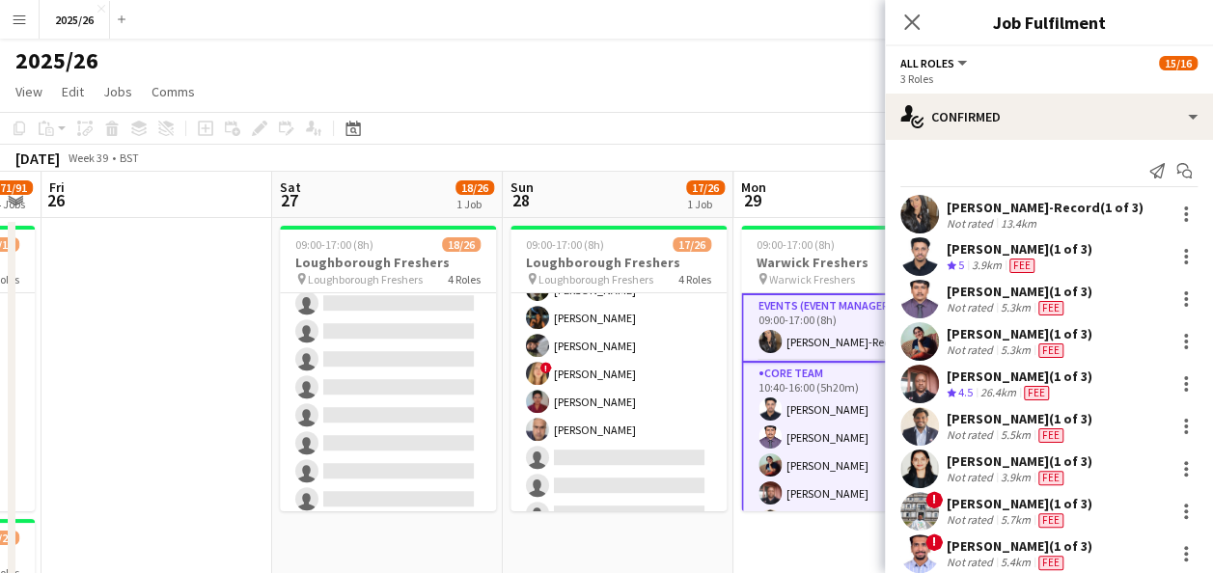
click at [824, 169] on div "[DATE] Week 39 • BST" at bounding box center [606, 158] width 1213 height 27
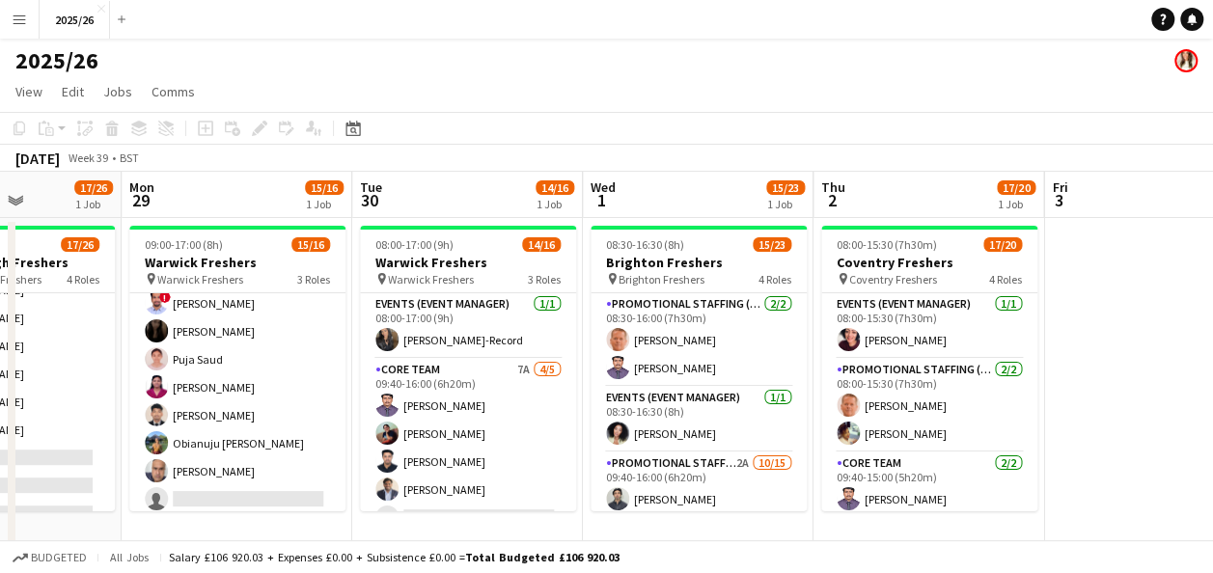
scroll to position [0, 805]
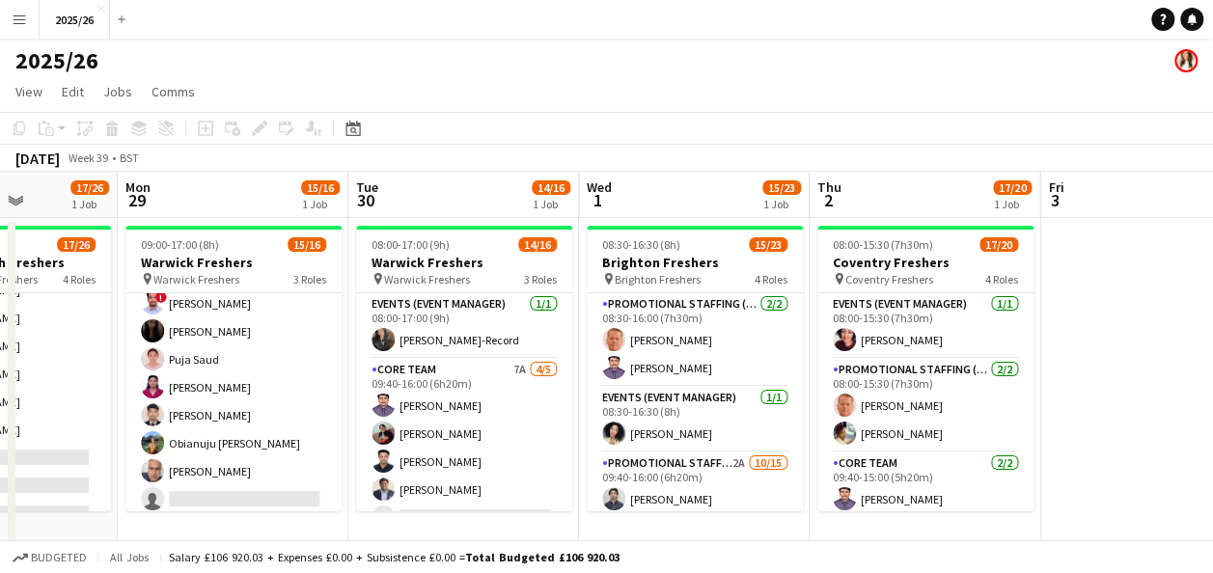
drag, startPoint x: 967, startPoint y: 202, endPoint x: 469, endPoint y: 202, distance: 497.8
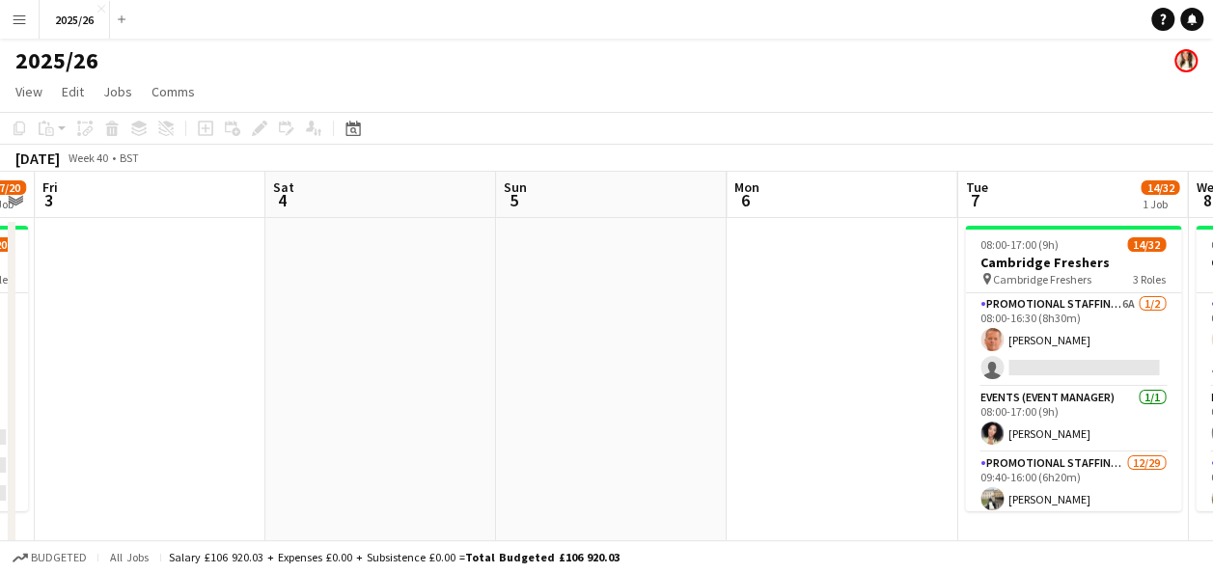
scroll to position [0, 556]
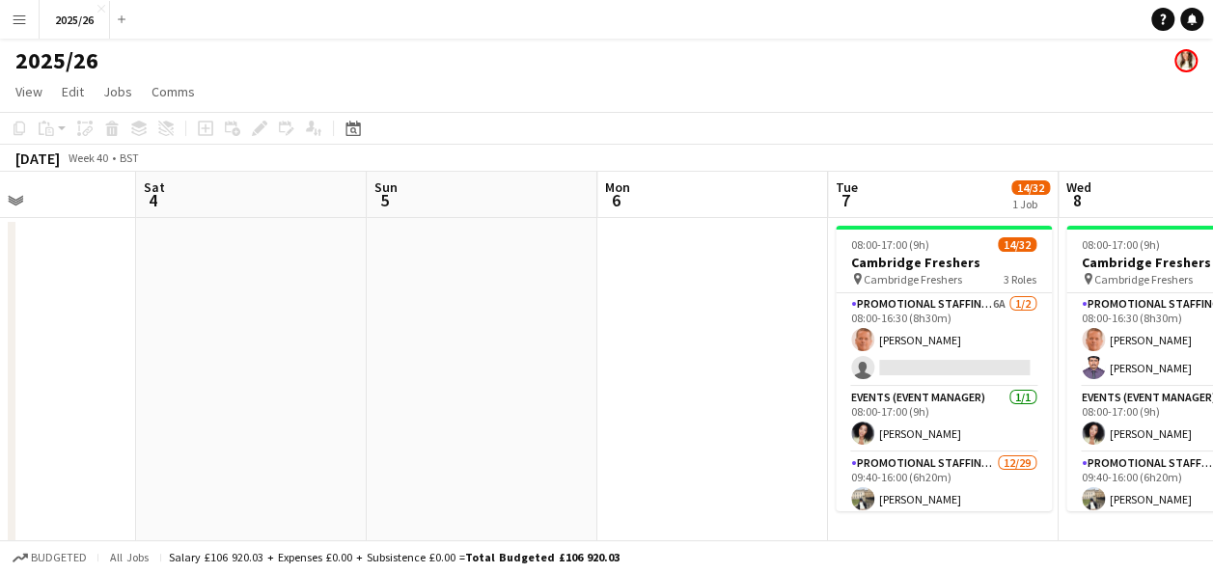
drag, startPoint x: 1167, startPoint y: 369, endPoint x: -125, endPoint y: 376, distance: 1292.7
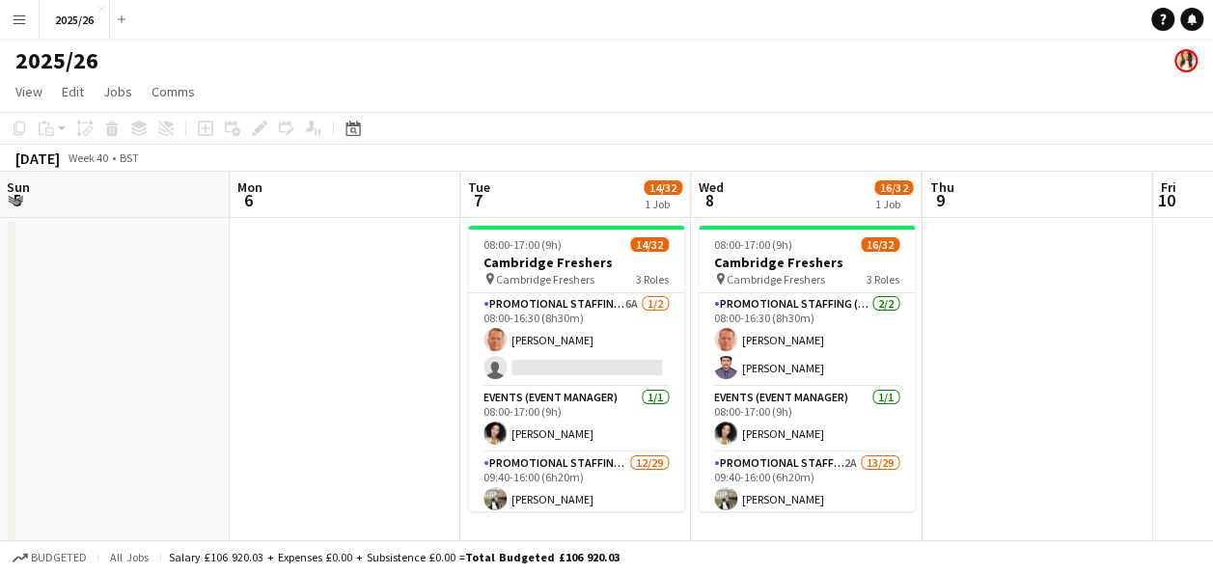
drag, startPoint x: 593, startPoint y: 350, endPoint x: 226, endPoint y: 359, distance: 367.6
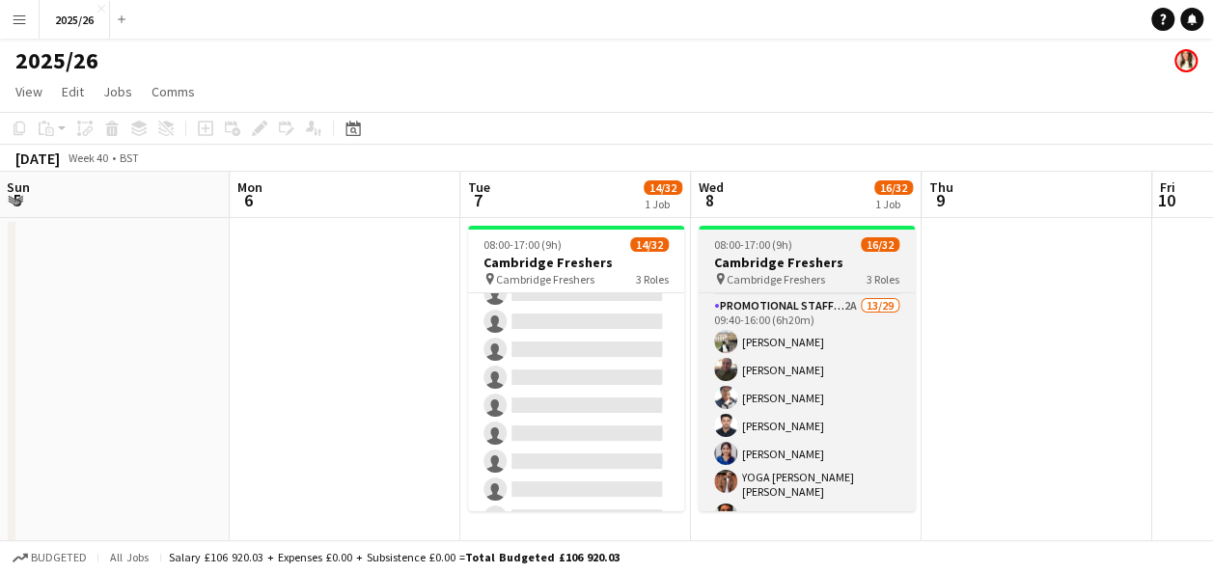
scroll to position [64, 0]
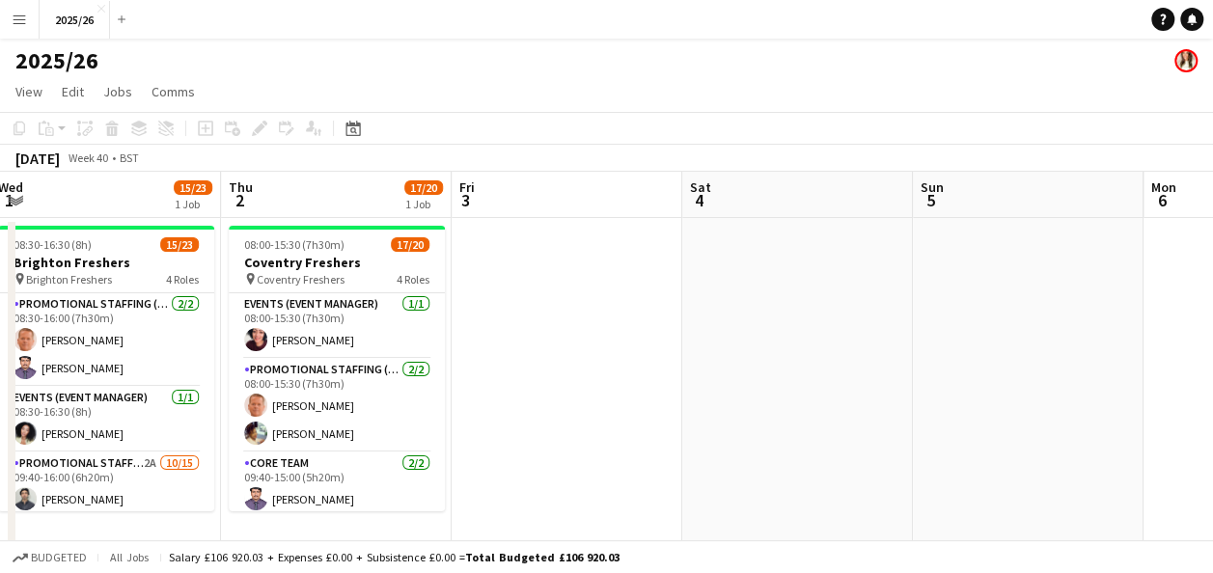
drag, startPoint x: 296, startPoint y: 186, endPoint x: 1230, endPoint y: 198, distance: 933.9
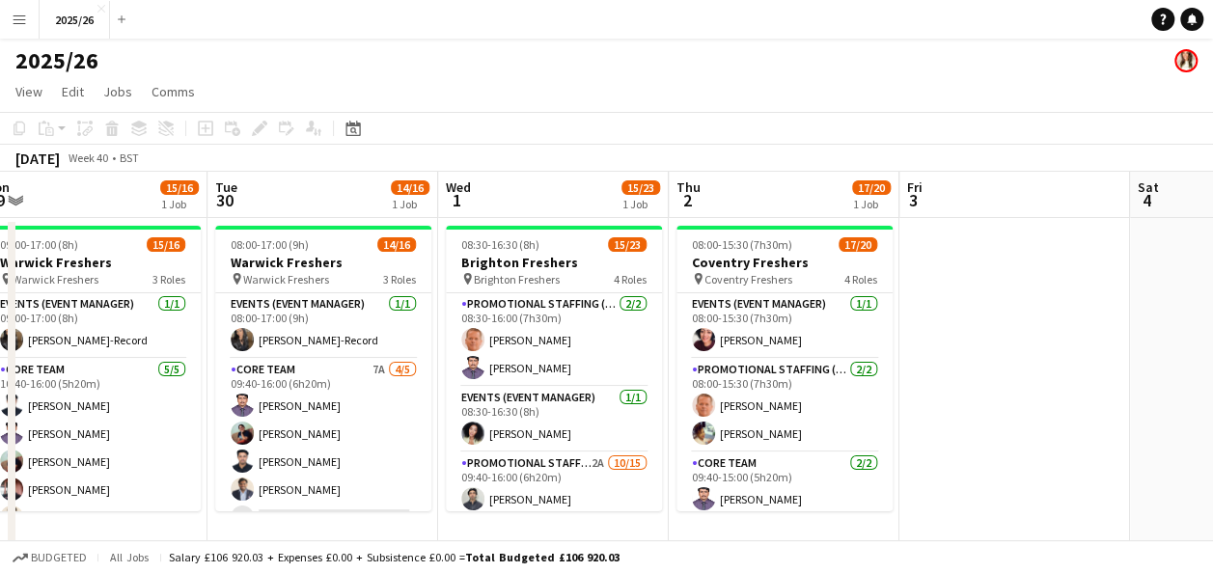
drag, startPoint x: 575, startPoint y: 248, endPoint x: 1018, endPoint y: 251, distance: 442.8
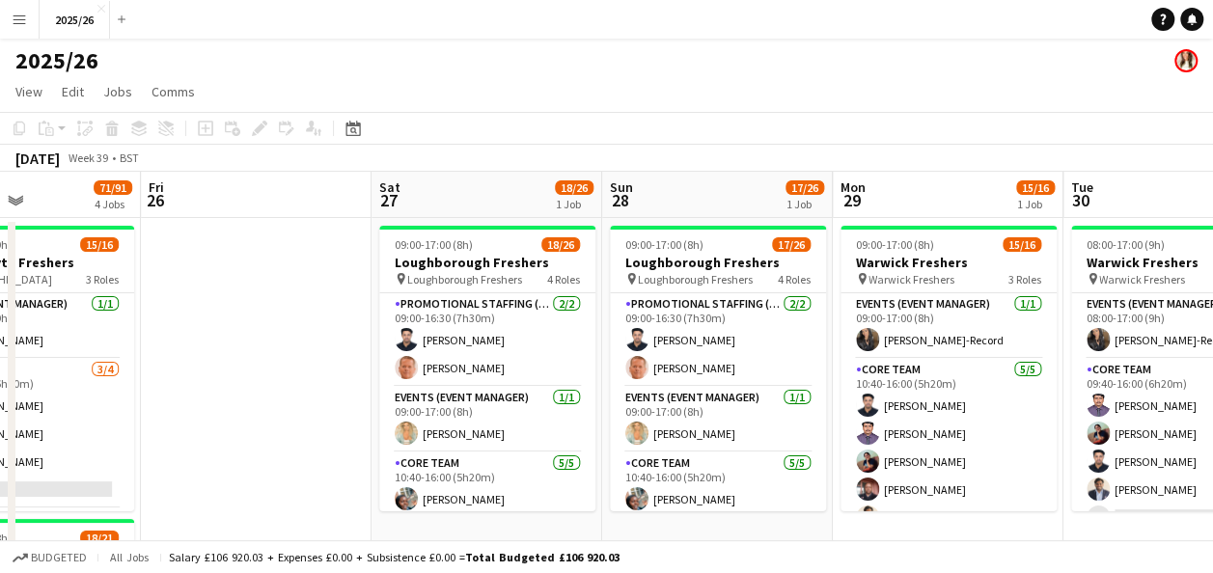
drag, startPoint x: 313, startPoint y: 222, endPoint x: 1219, endPoint y: 214, distance: 906.8
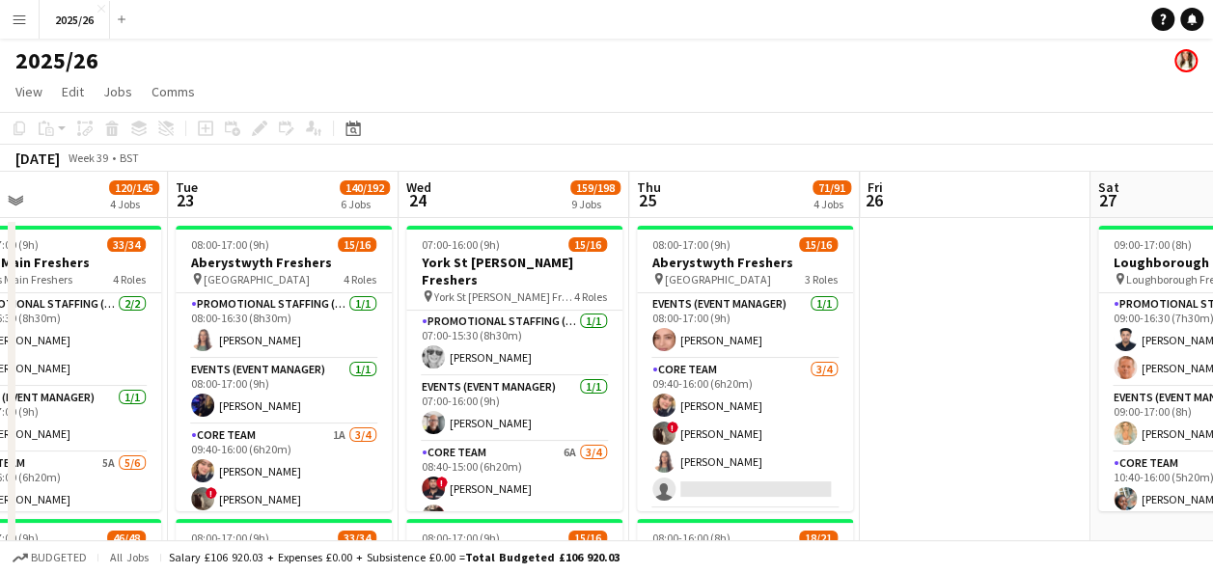
drag, startPoint x: 312, startPoint y: 185, endPoint x: 1030, endPoint y: 185, distance: 718.7
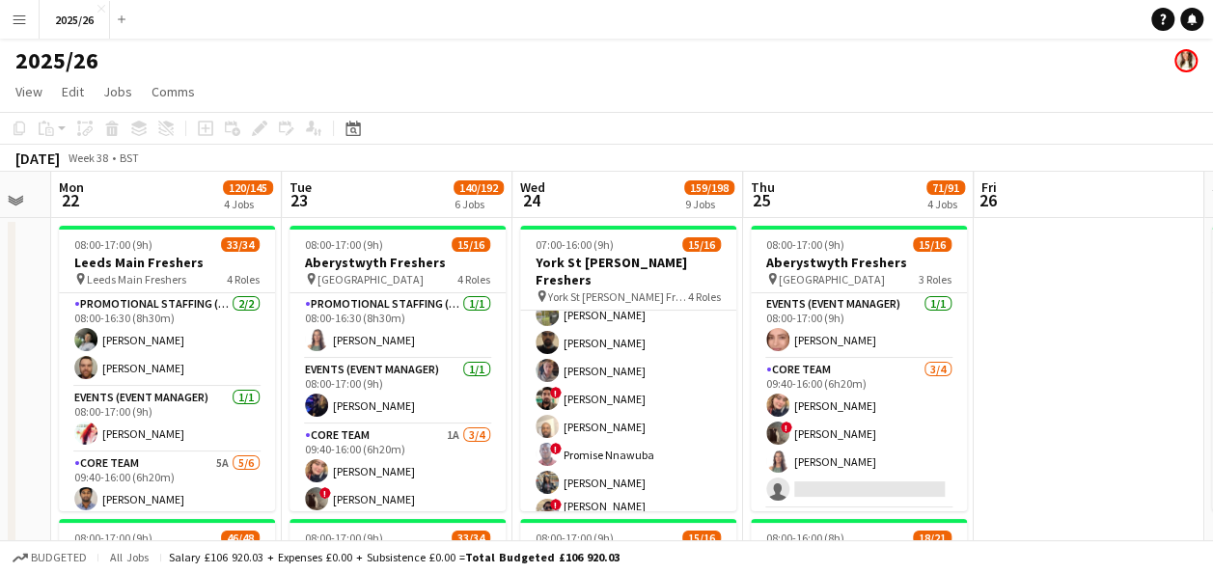
scroll to position [0, 407]
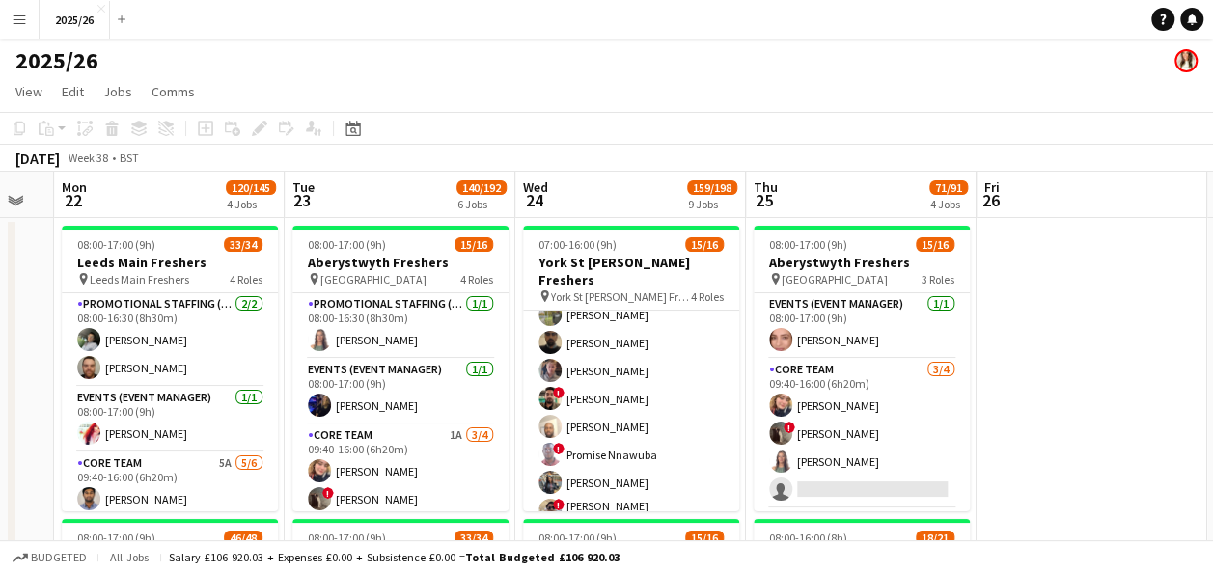
drag, startPoint x: 266, startPoint y: 201, endPoint x: 383, endPoint y: 218, distance: 118.0
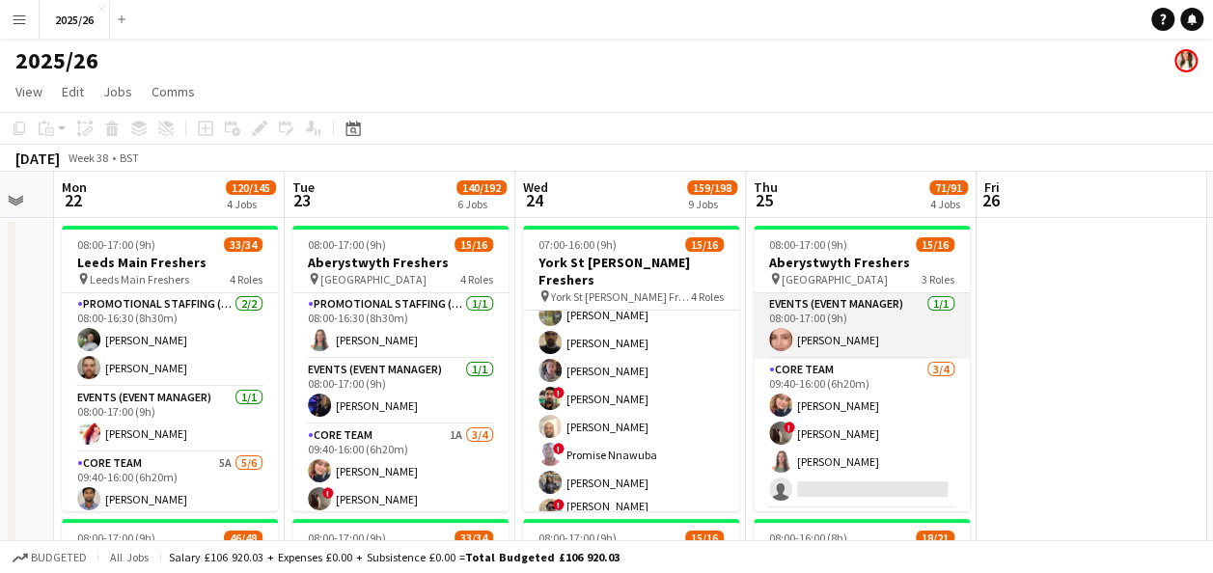
click at [769, 339] on app-user-avatar at bounding box center [780, 339] width 23 height 23
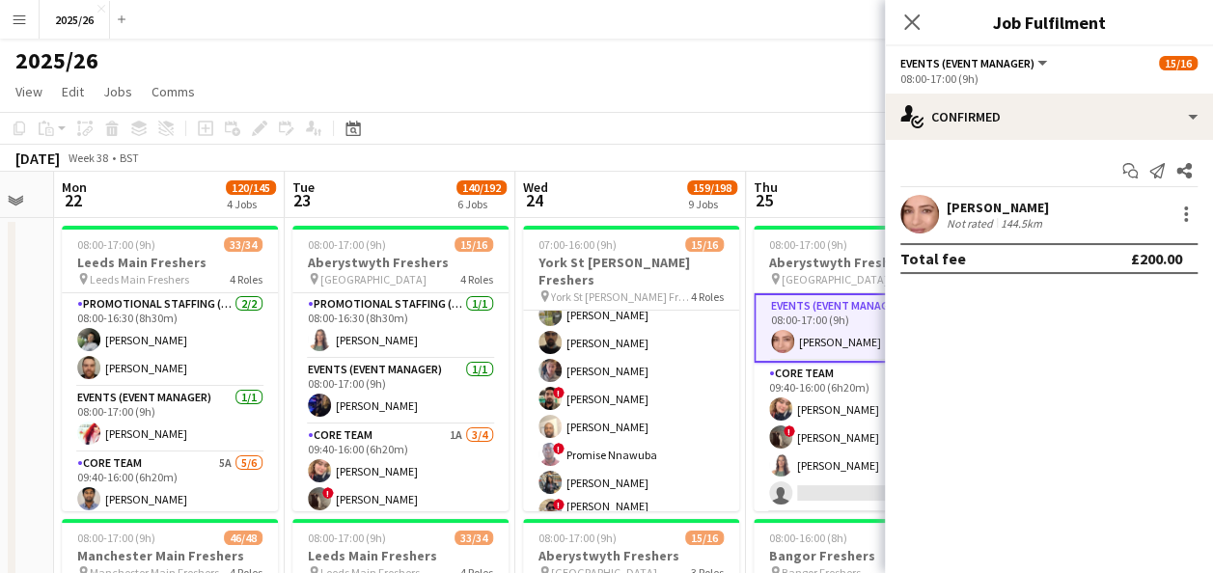
click at [917, 227] on app-user-avatar at bounding box center [919, 214] width 39 height 39
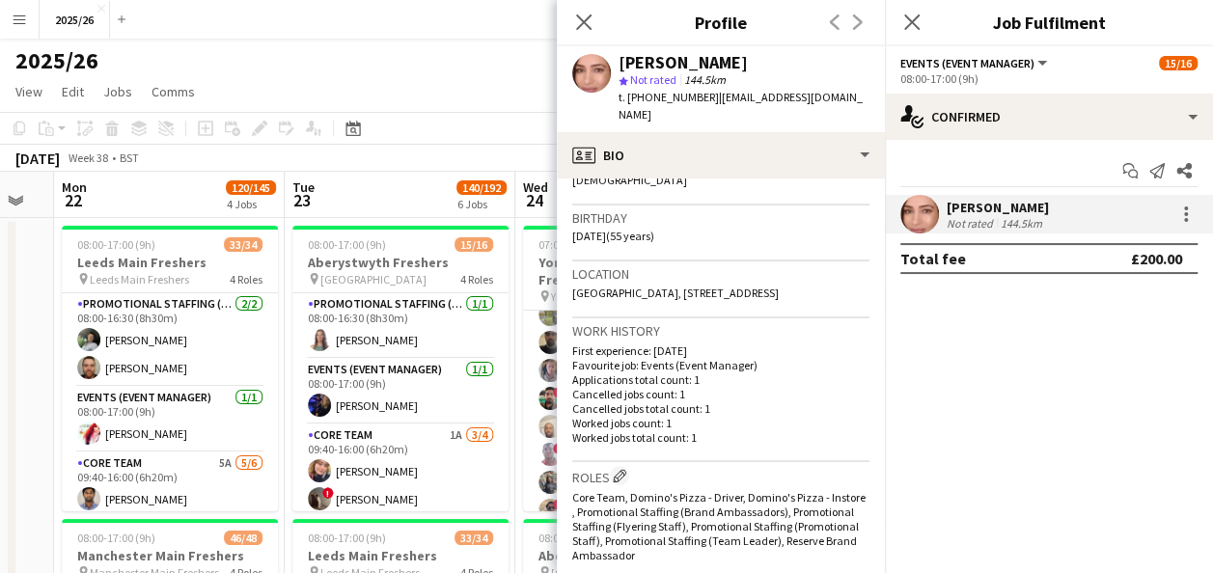
scroll to position [482, 0]
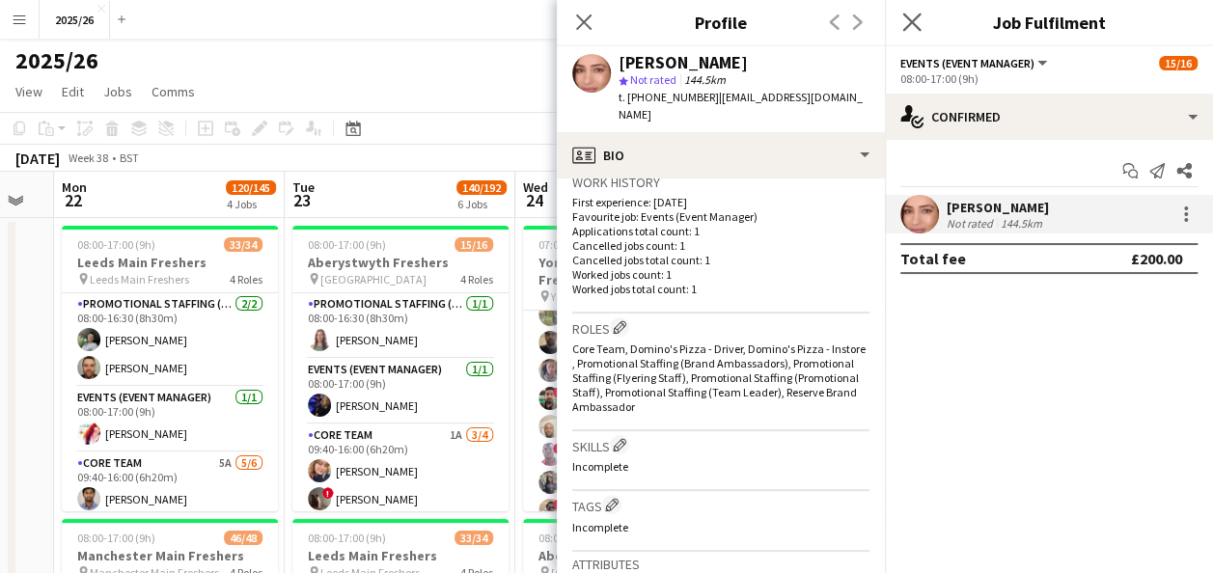
click at [920, 28] on app-icon "Close pop-in" at bounding box center [912, 23] width 28 height 28
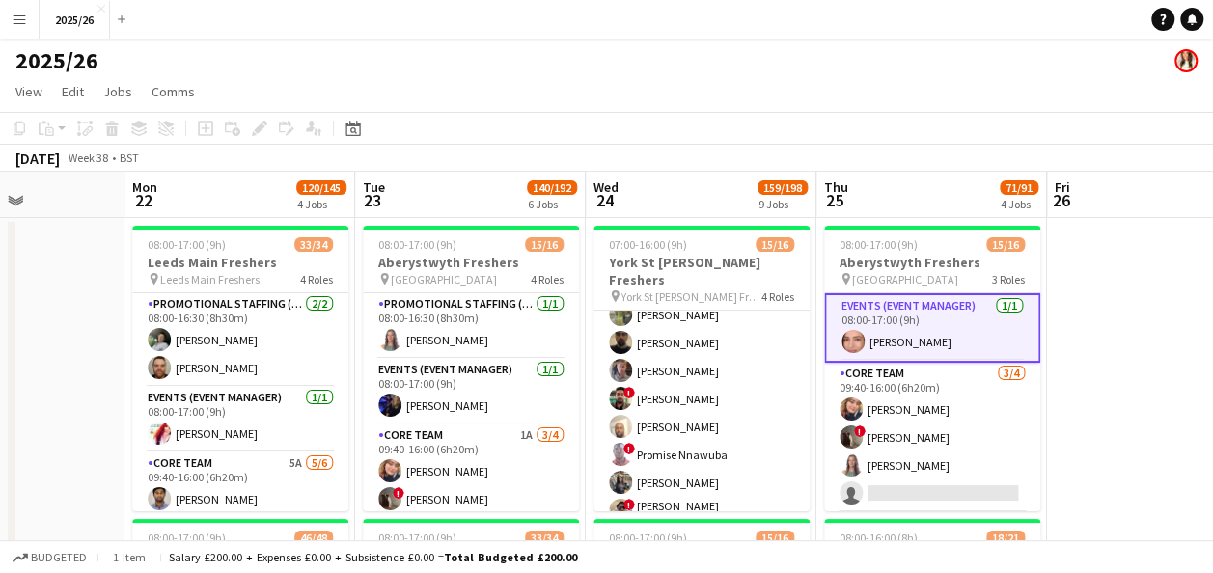
scroll to position [0, 586]
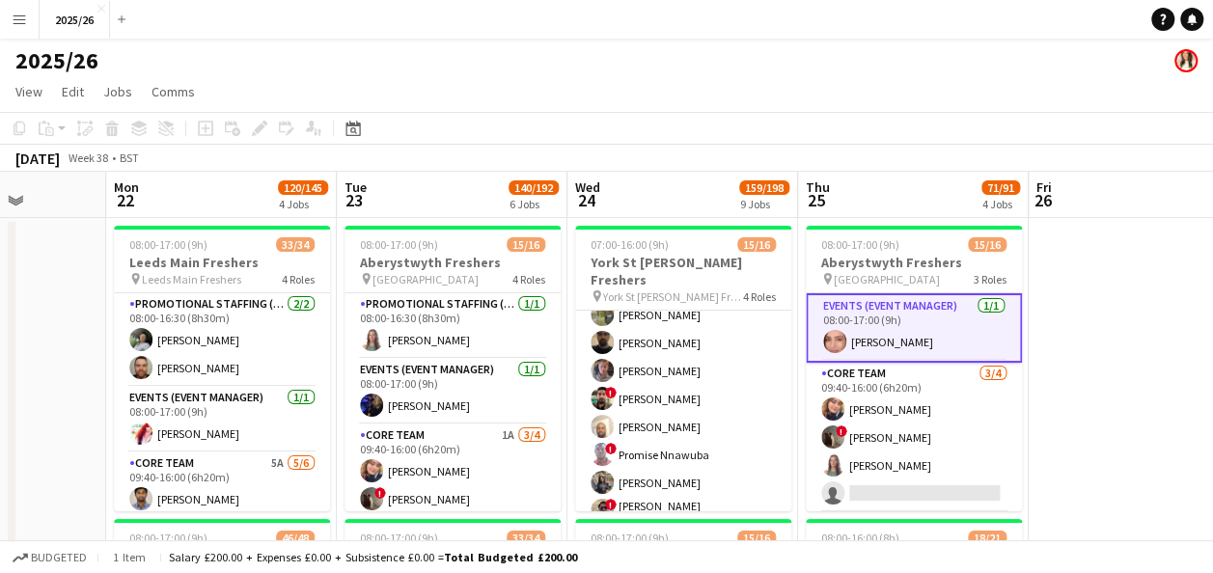
drag, startPoint x: 317, startPoint y: 190, endPoint x: 369, endPoint y: 195, distance: 52.3
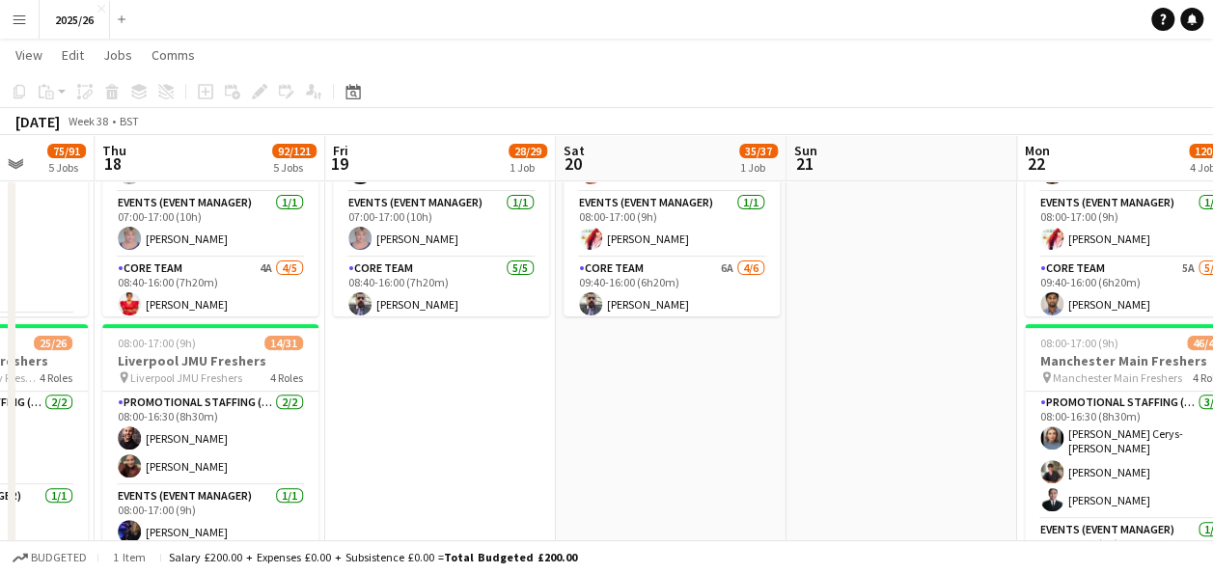
scroll to position [0, 532]
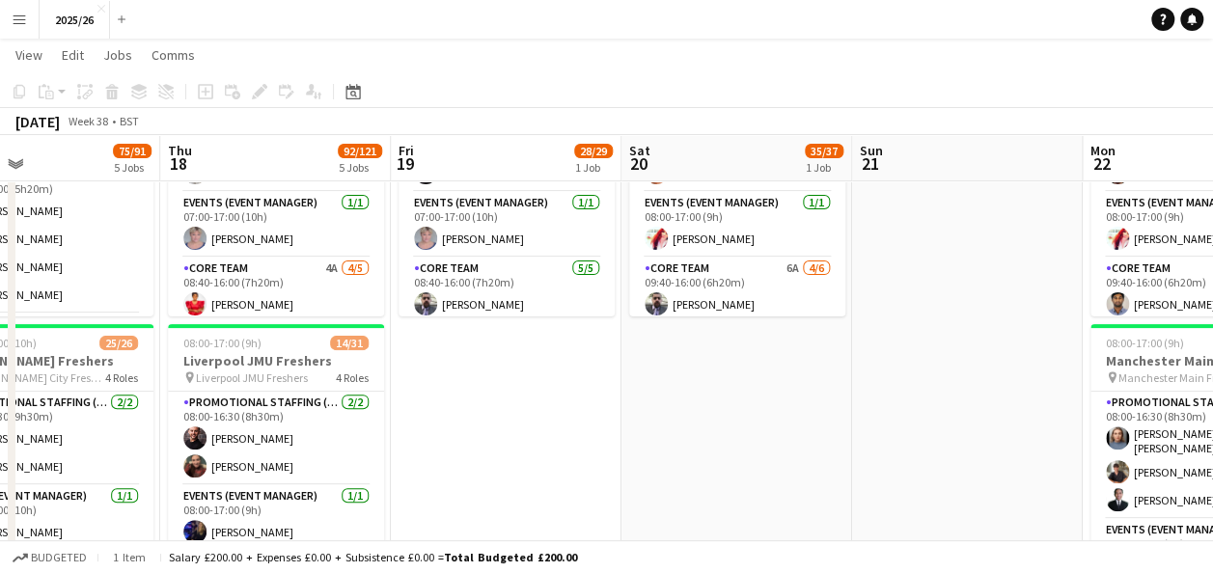
drag, startPoint x: 254, startPoint y: 298, endPoint x: 1046, endPoint y: 295, distance: 792.0
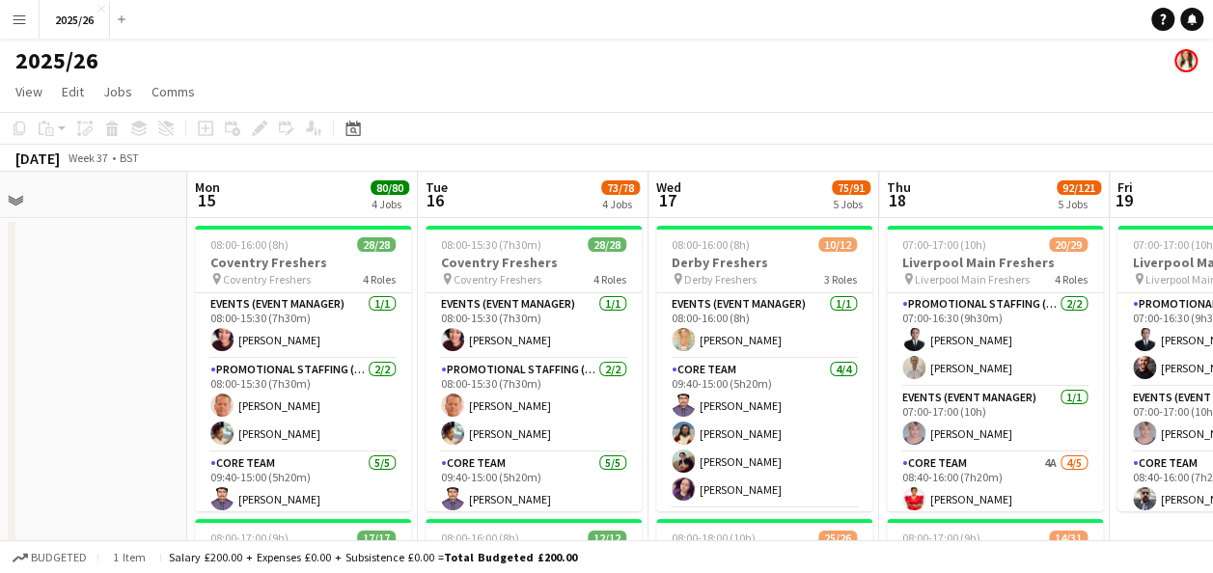
scroll to position [0, 503]
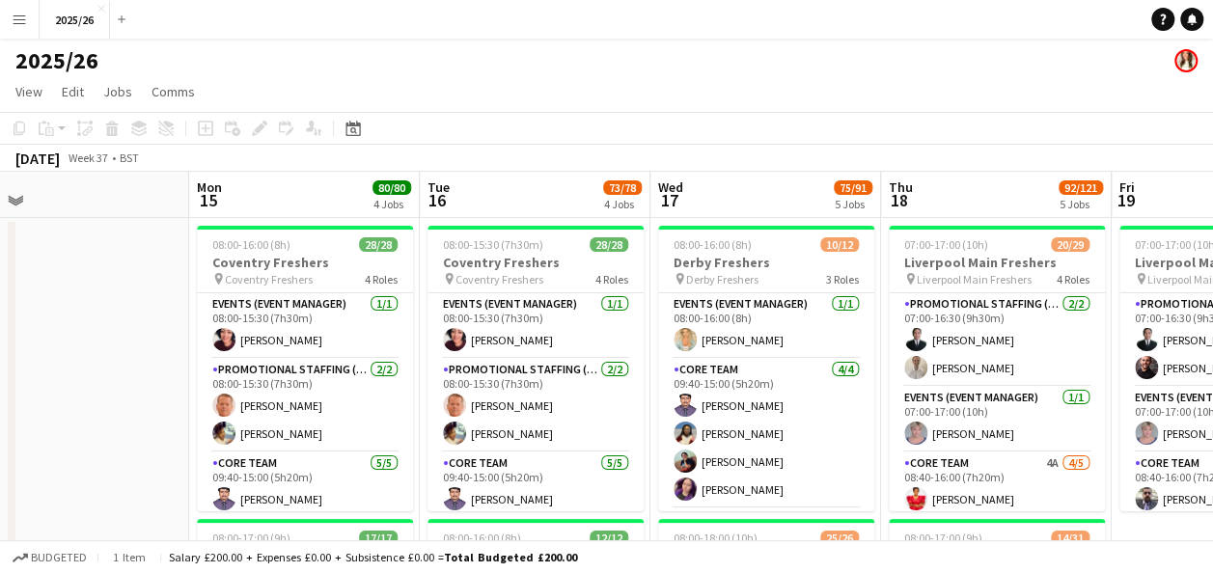
drag, startPoint x: 423, startPoint y: 203, endPoint x: 1144, endPoint y: 203, distance: 720.6
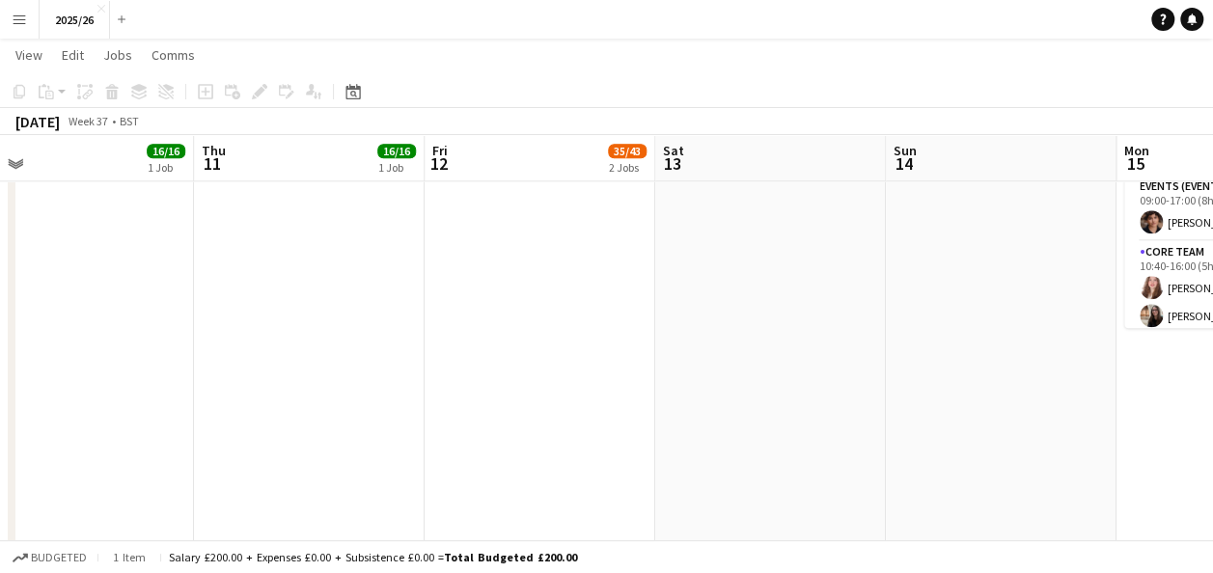
scroll to position [0, 608]
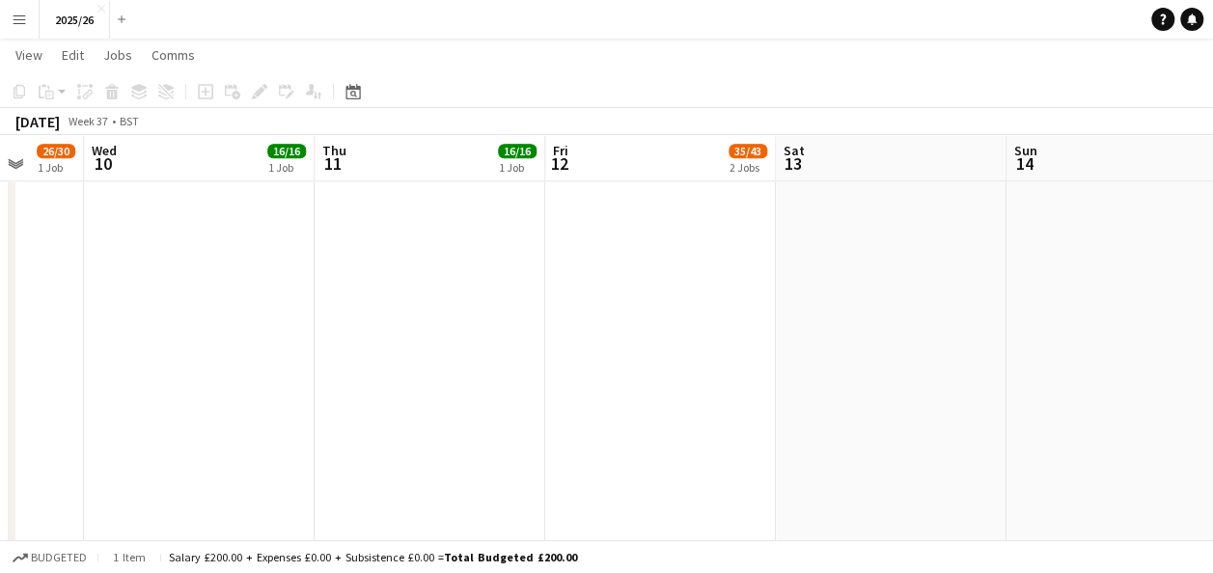
drag, startPoint x: 195, startPoint y: 290, endPoint x: 1230, endPoint y: 320, distance: 1035.5
click at [1213, 320] on html "Menu Boards Boards Boards All jobs Status Workforce Workforce My Workforce Recr…" at bounding box center [606, 418] width 1213 height 2959
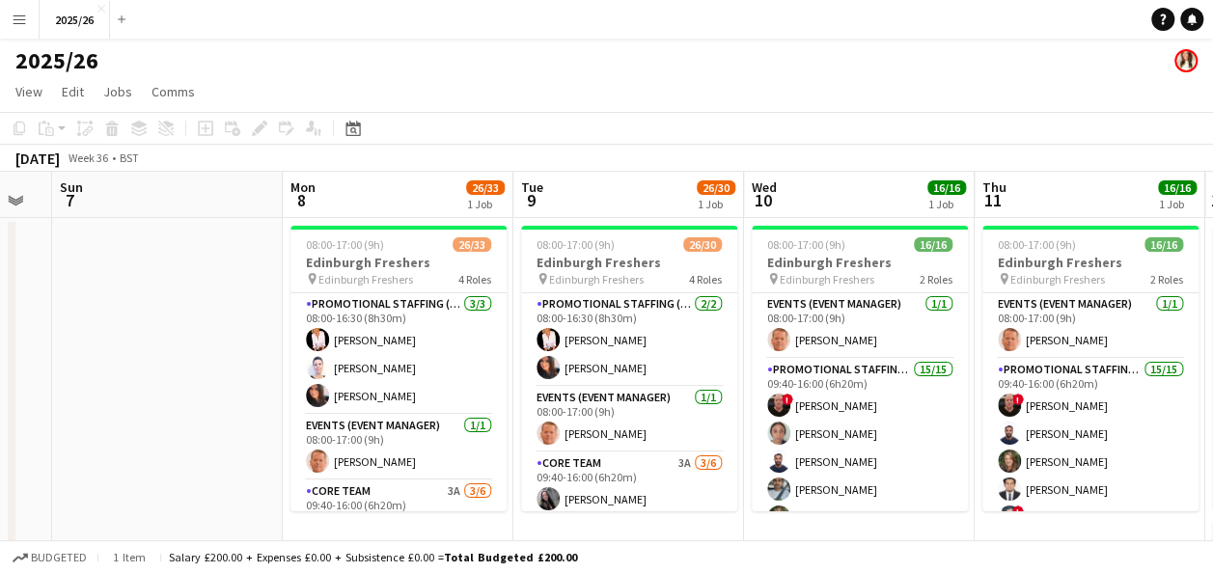
scroll to position [0, 610]
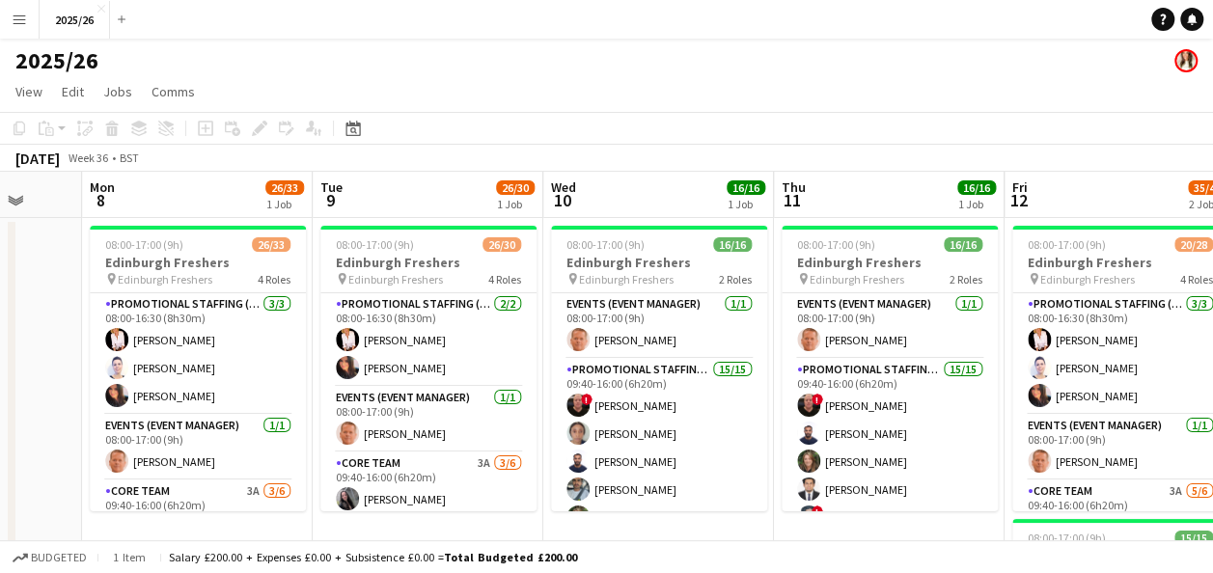
drag, startPoint x: 196, startPoint y: 200, endPoint x: 887, endPoint y: 208, distance: 690.8
